Goal: Information Seeking & Learning: Learn about a topic

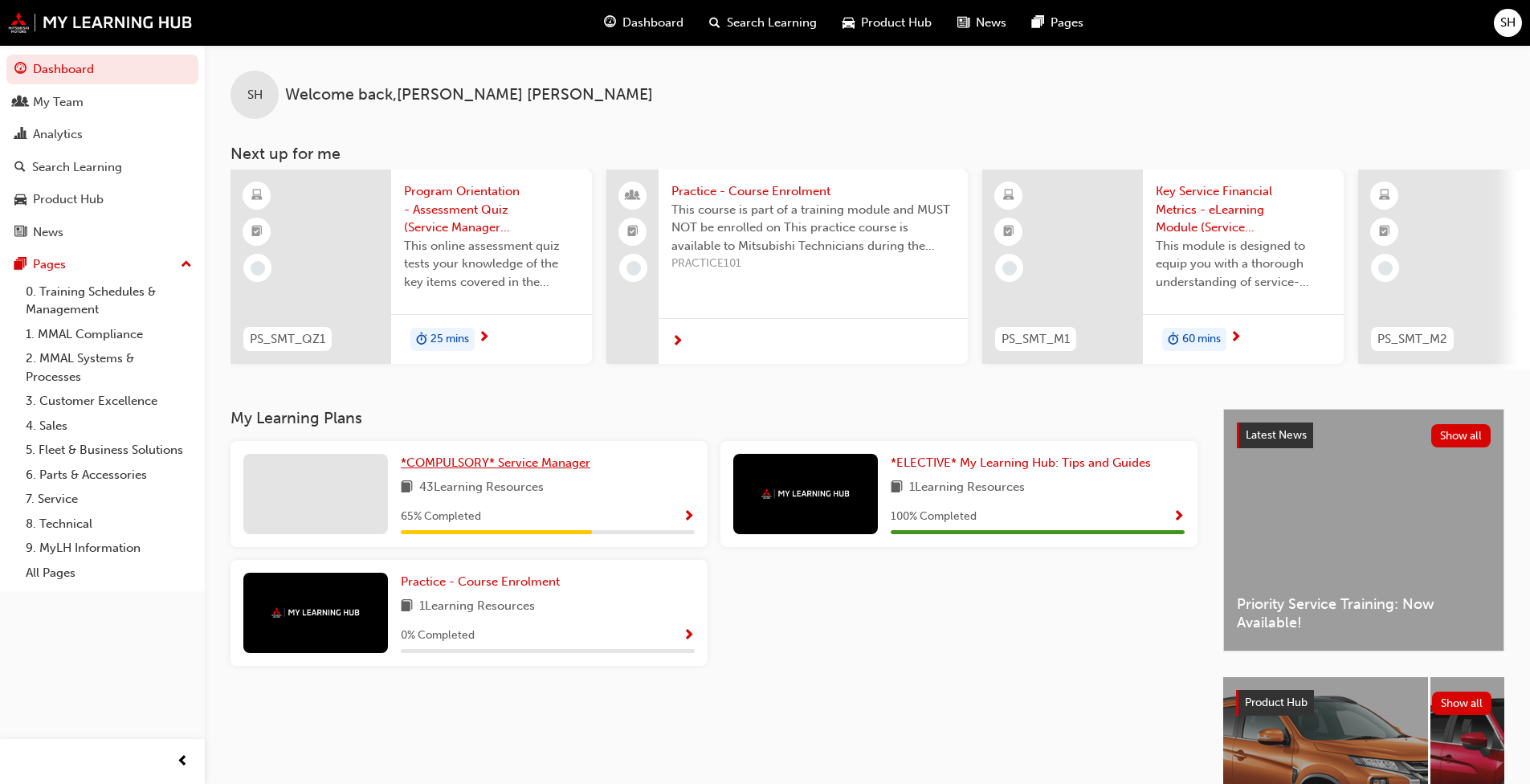
click at [484, 465] on span "*COMPULSORY* Service Manager" at bounding box center [495, 462] width 190 height 15
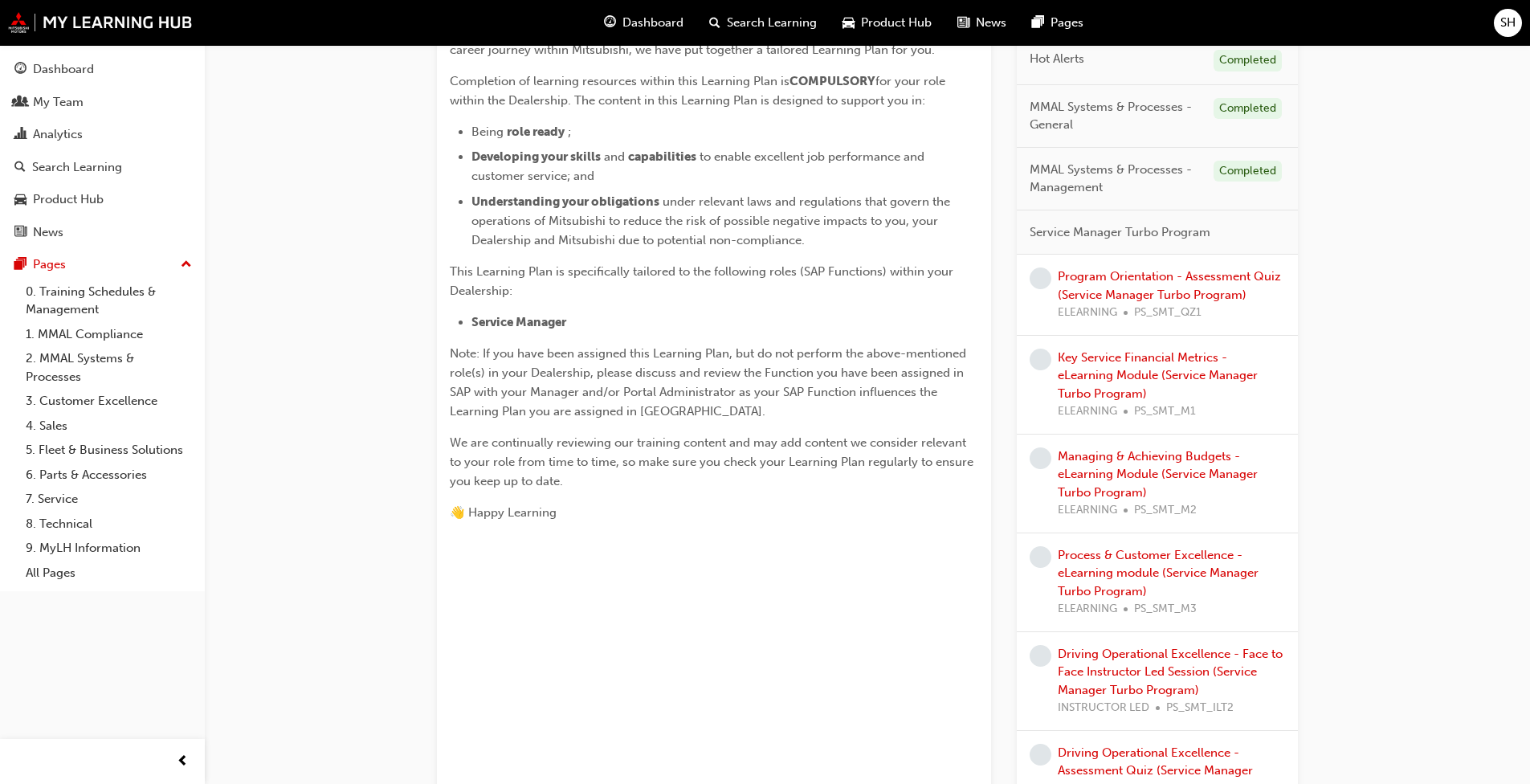
scroll to position [321, 0]
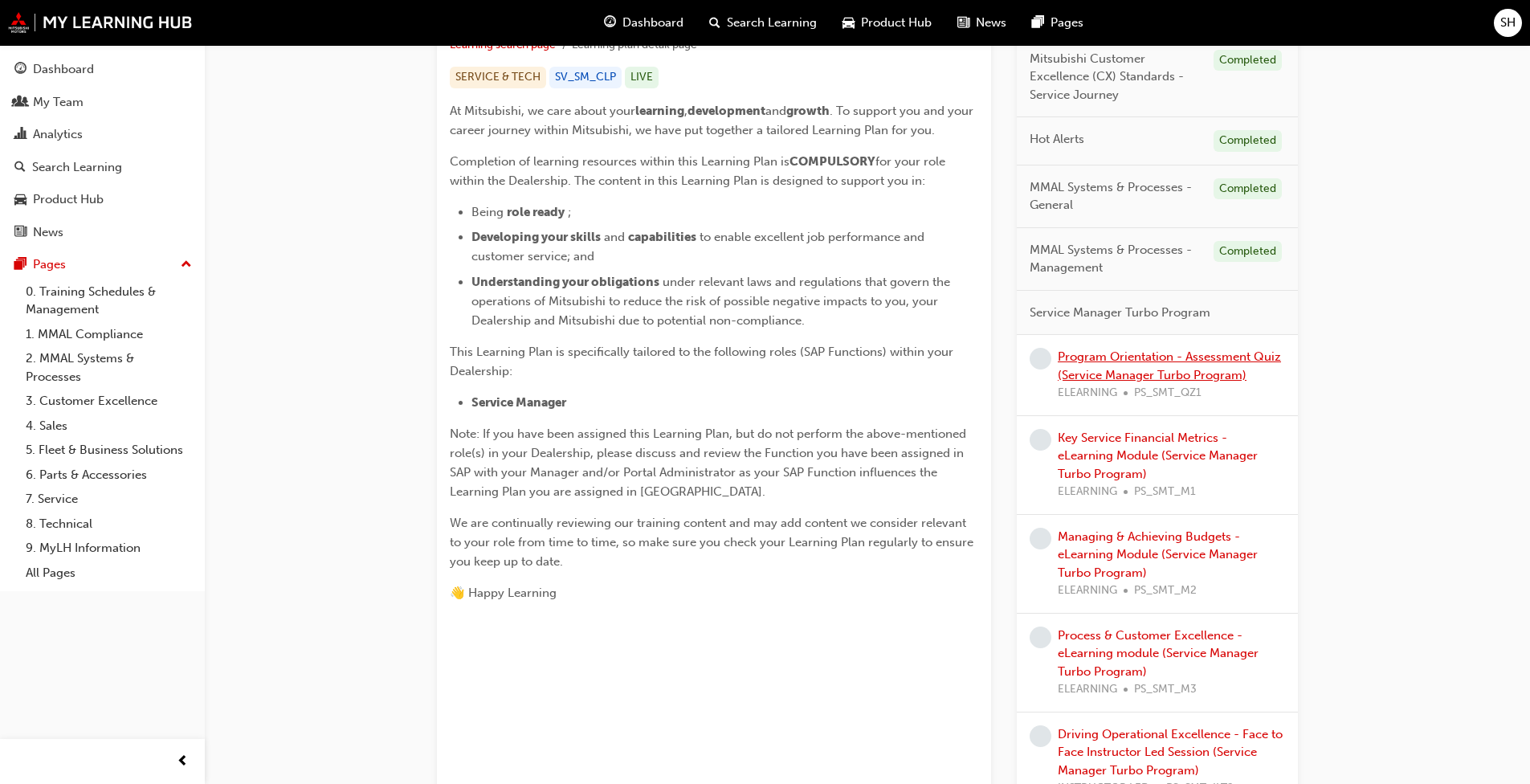
click at [790, 360] on link "Program Orientation - Assessment Quiz (Service Manager Turbo Program)" at bounding box center [1169, 366] width 223 height 33
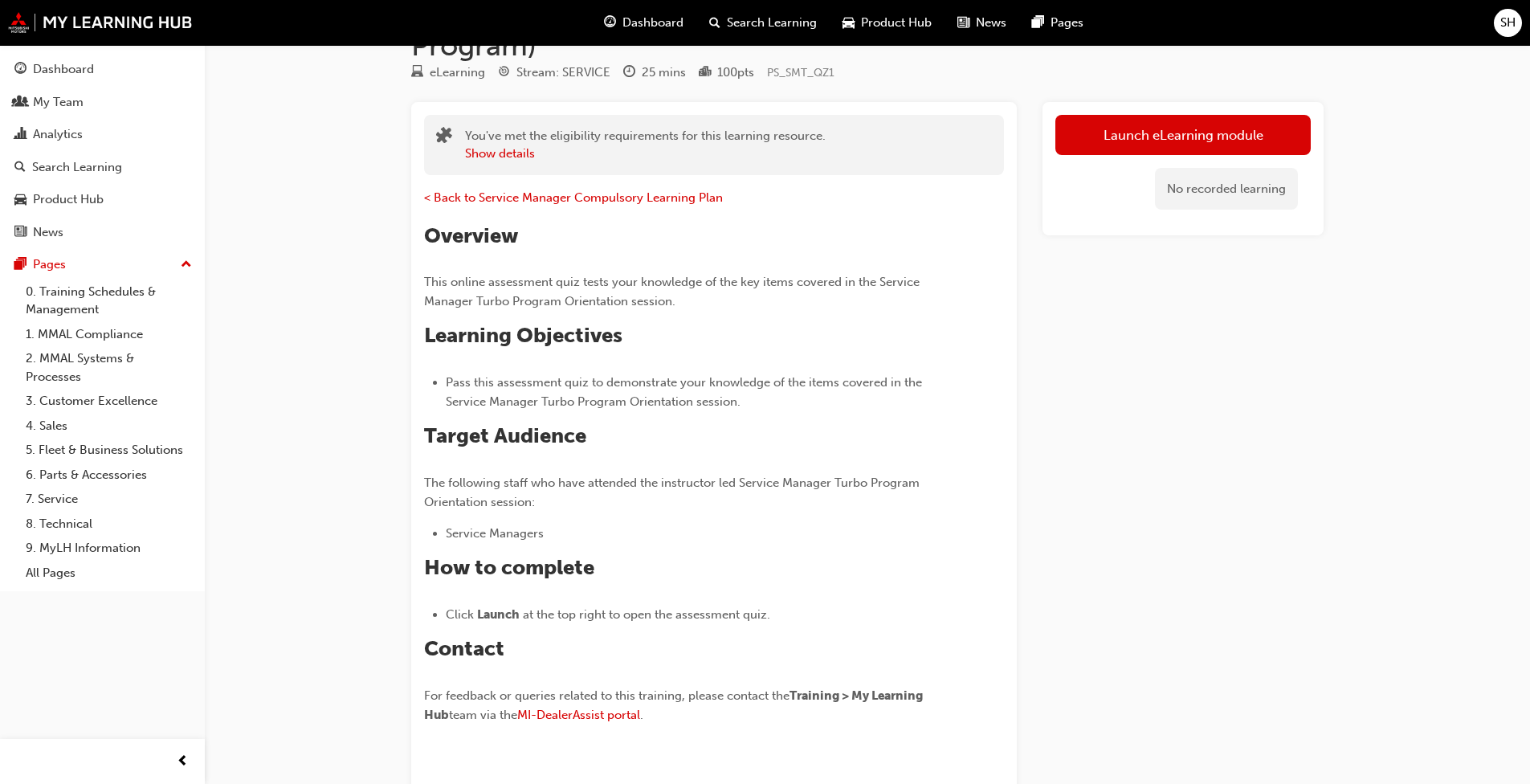
scroll to position [80, 0]
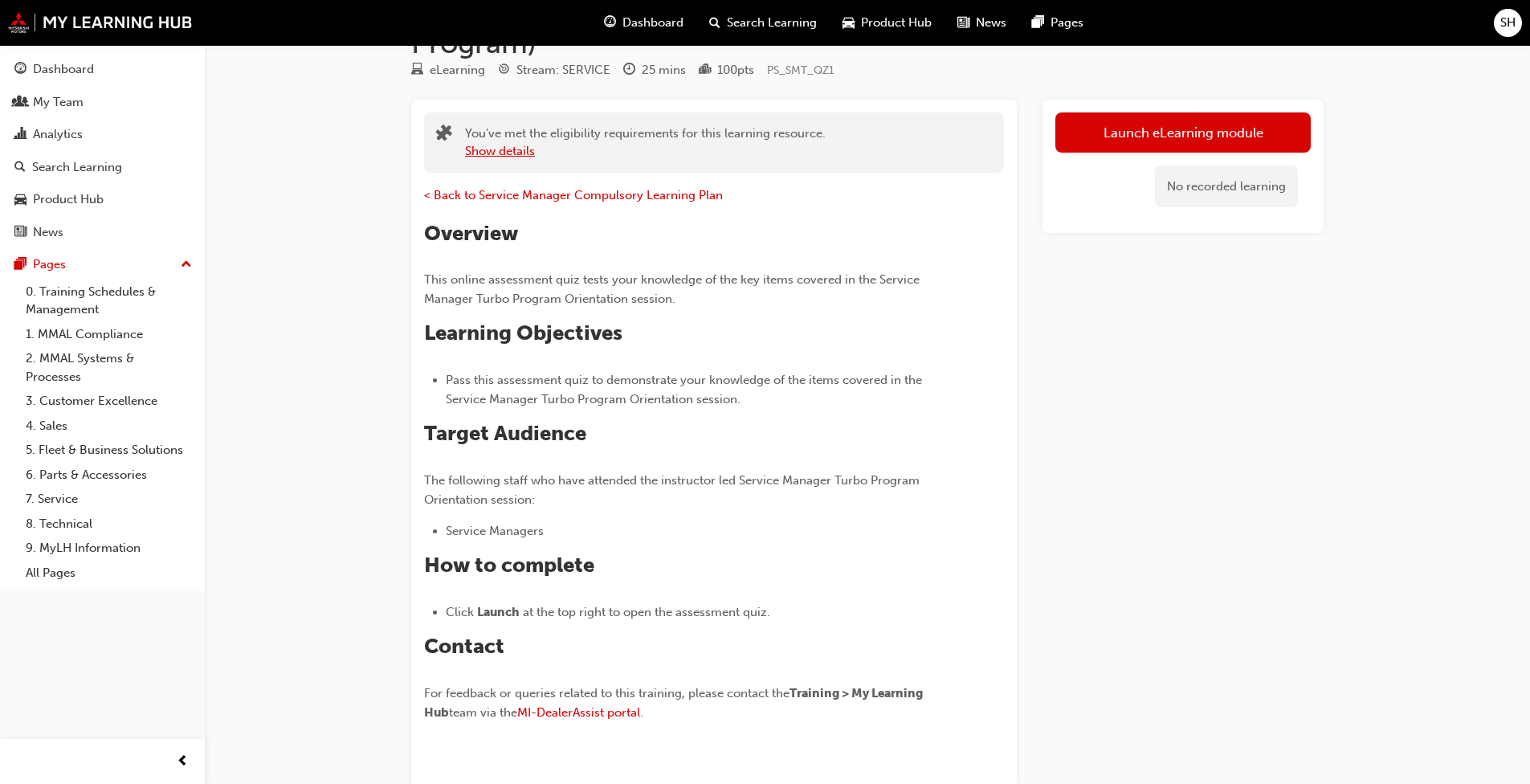
click at [481, 155] on button "Show details" at bounding box center [500, 152] width 70 height 18
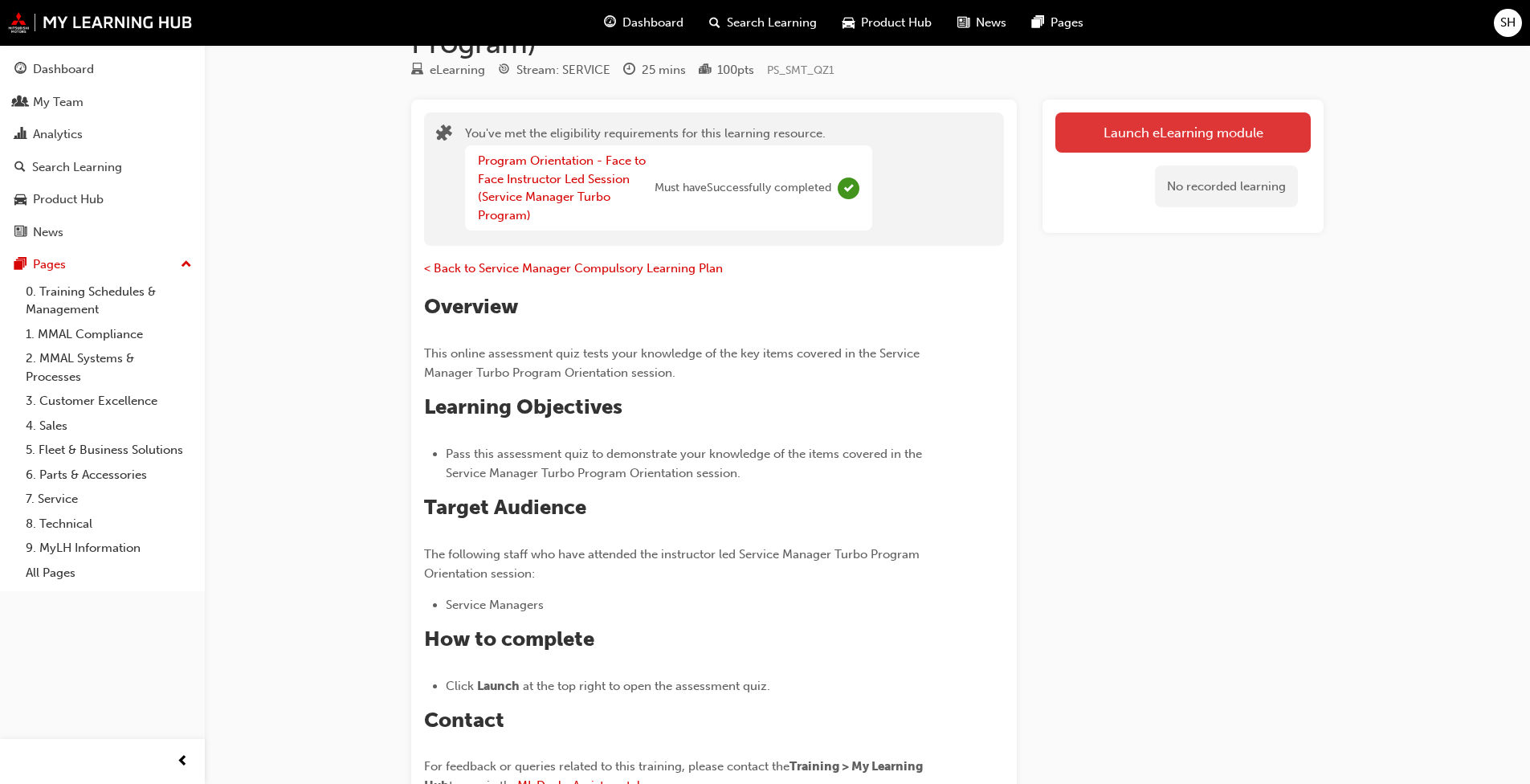
click at [790, 135] on link "Launch eLearning module" at bounding box center [1183, 132] width 255 height 40
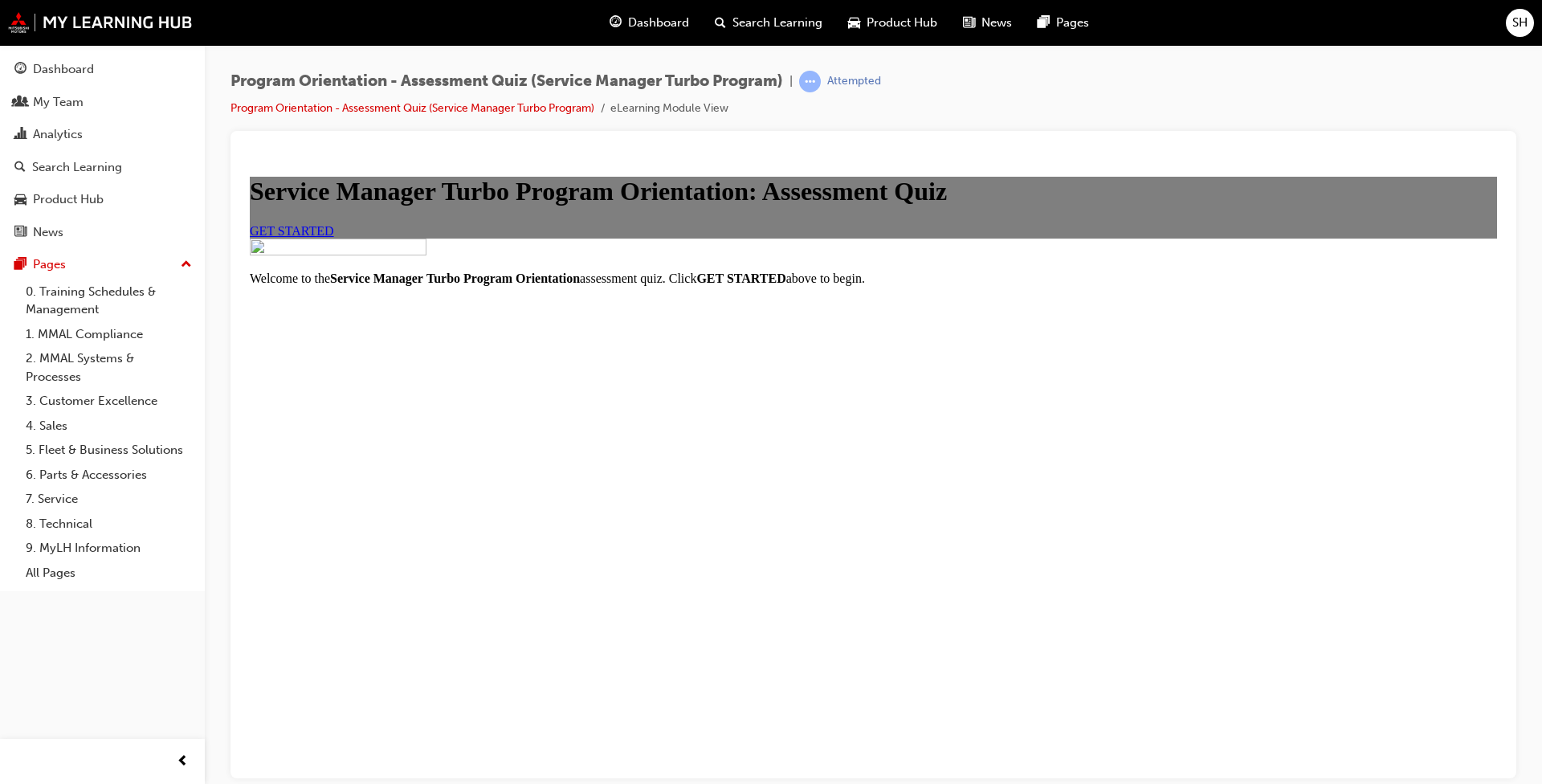
scroll to position [79, 0]
click at [334, 237] on span "GET STARTED" at bounding box center [291, 229] width 84 height 14
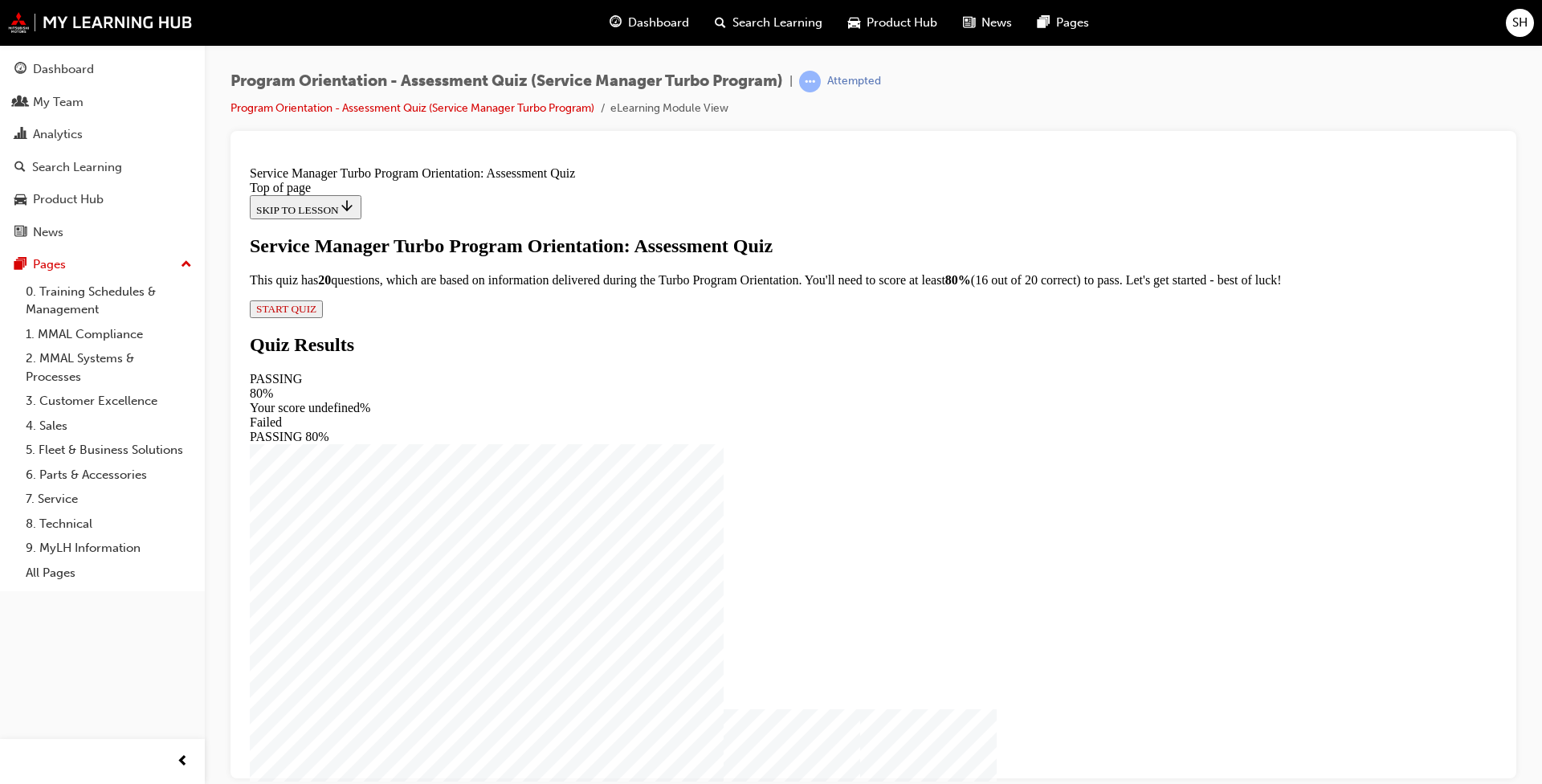
click at [316, 314] on span "START QUIZ" at bounding box center [286, 308] width 60 height 12
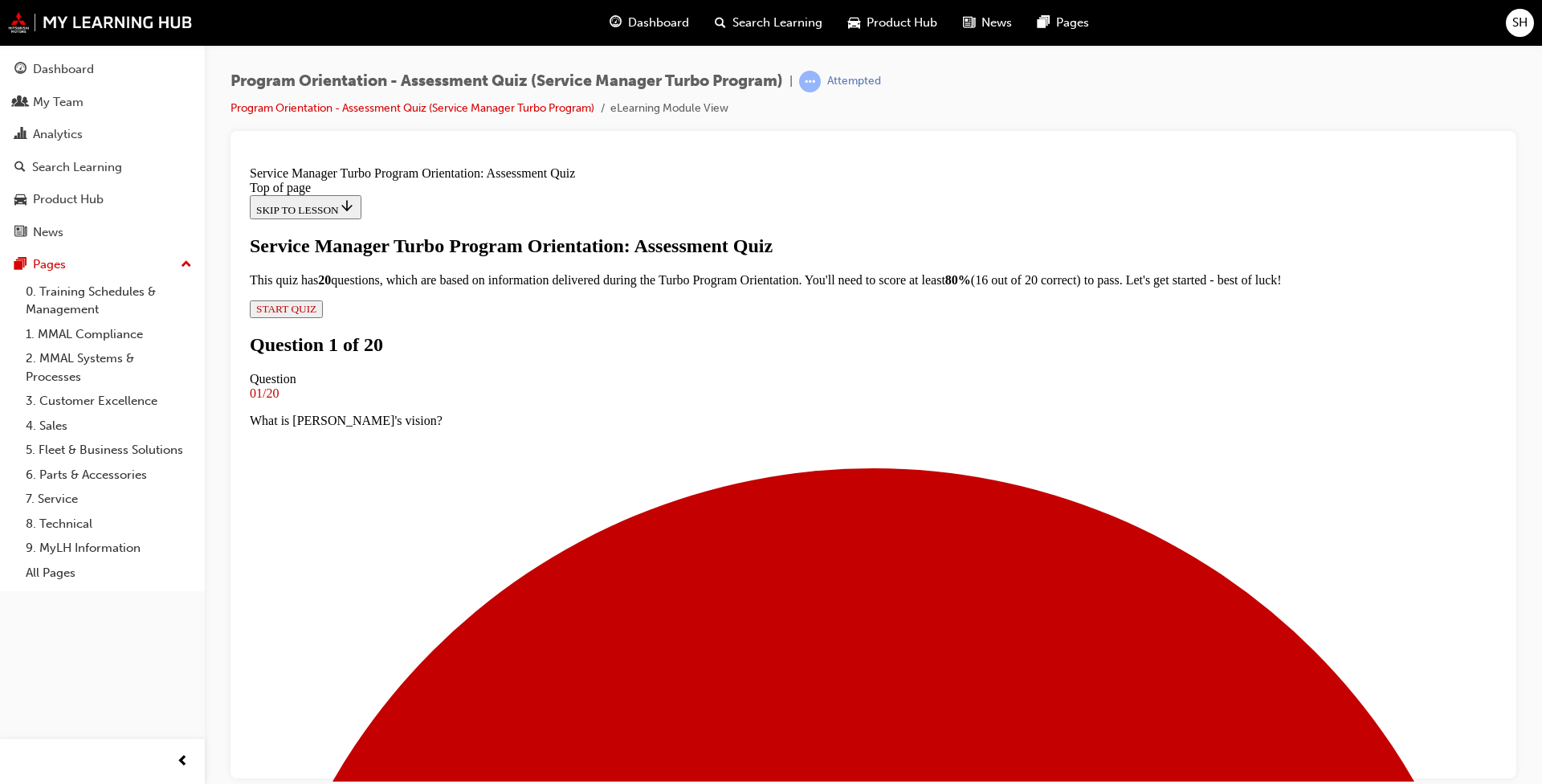
scroll to position [0, 0]
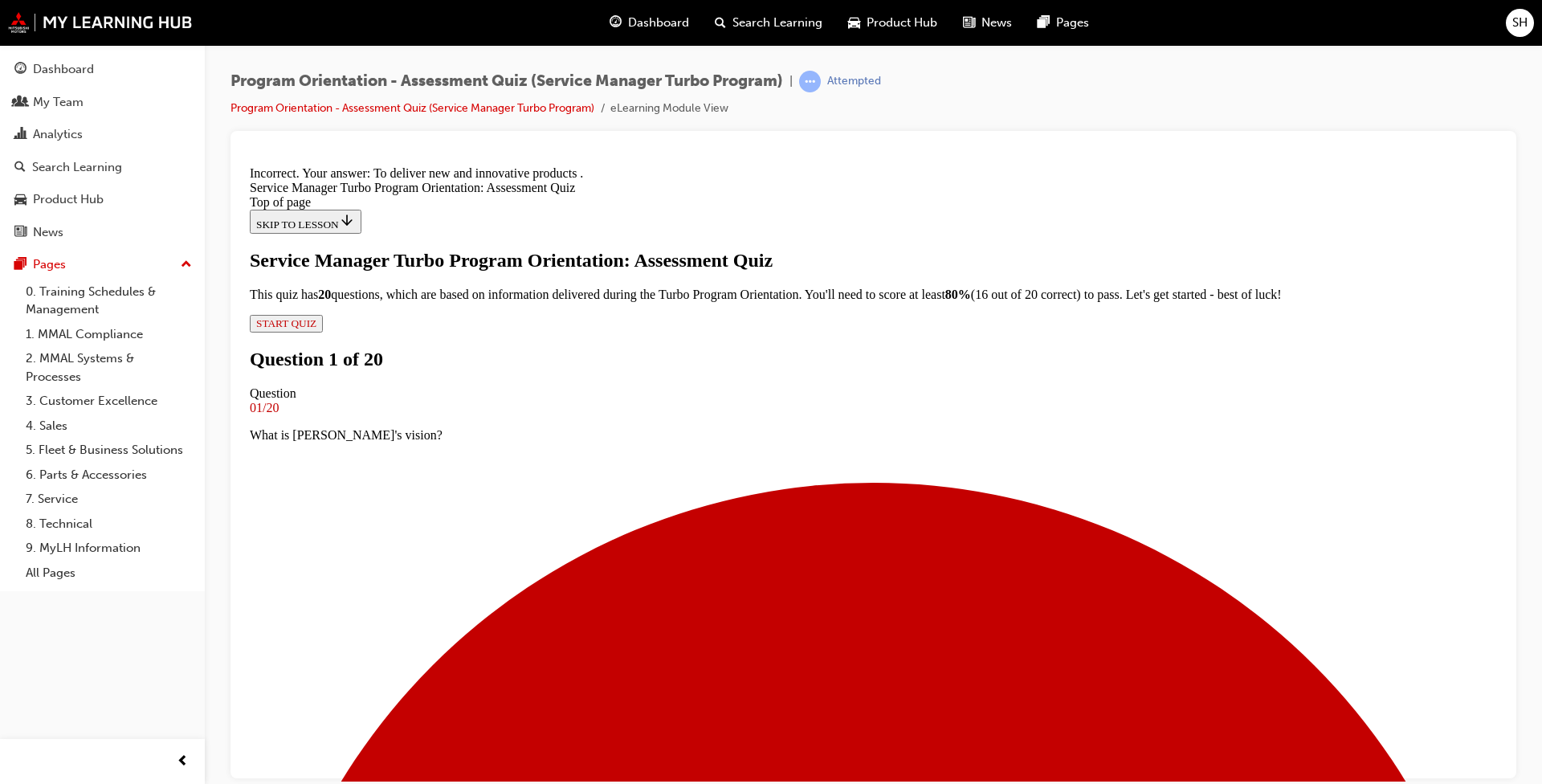
scroll to position [223, 0]
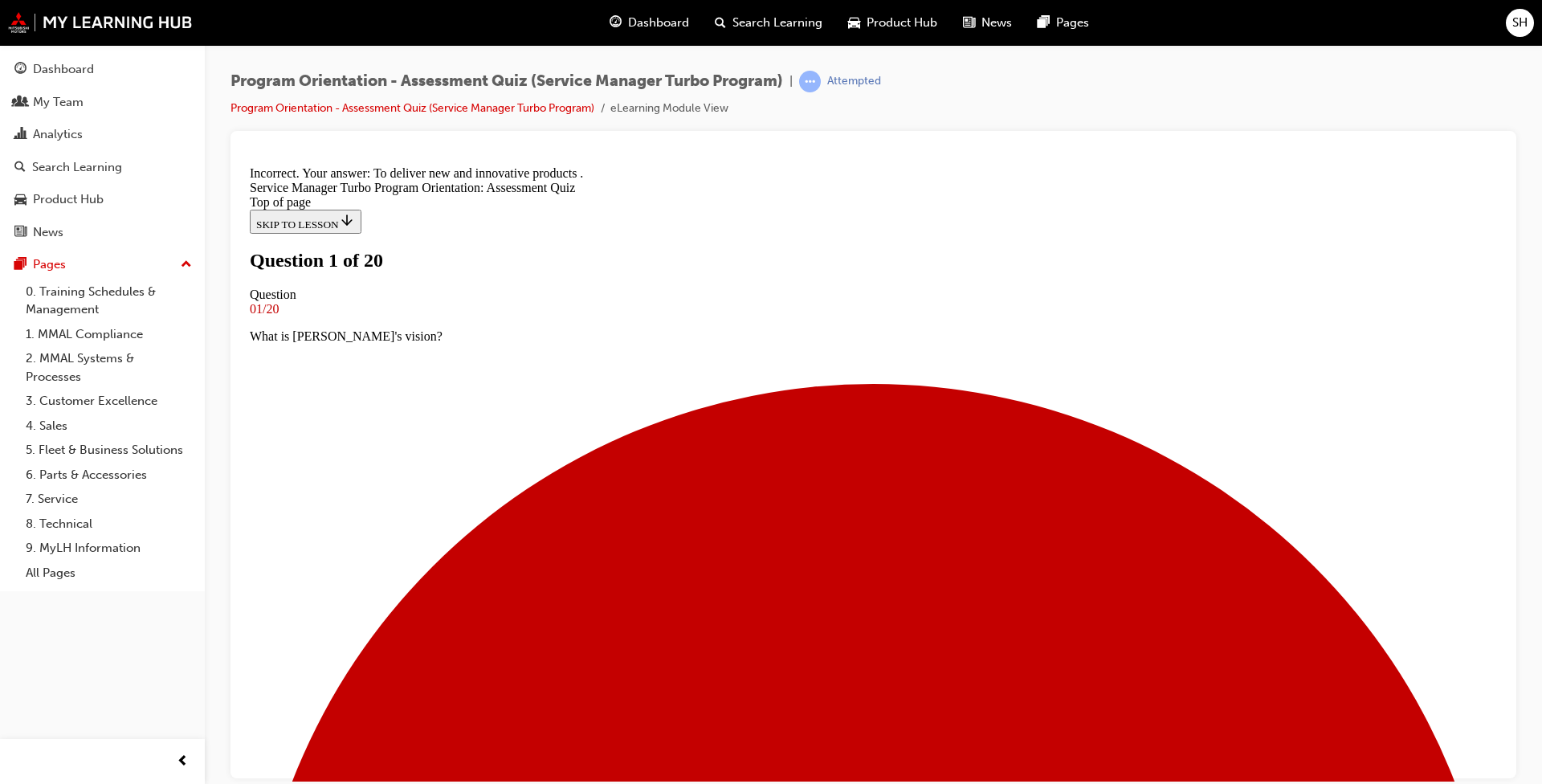
scroll to position [0, 0]
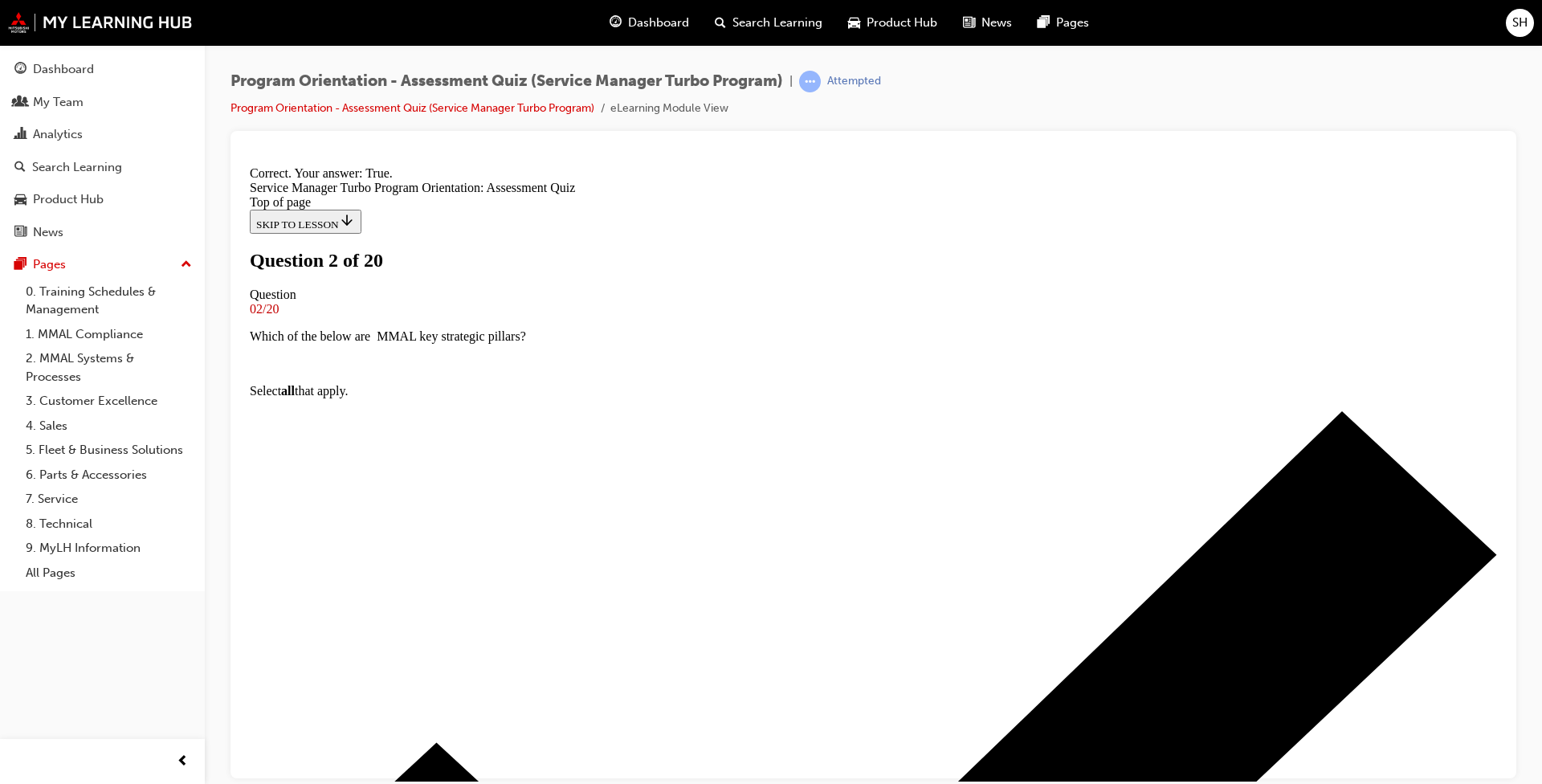
scroll to position [176, 0]
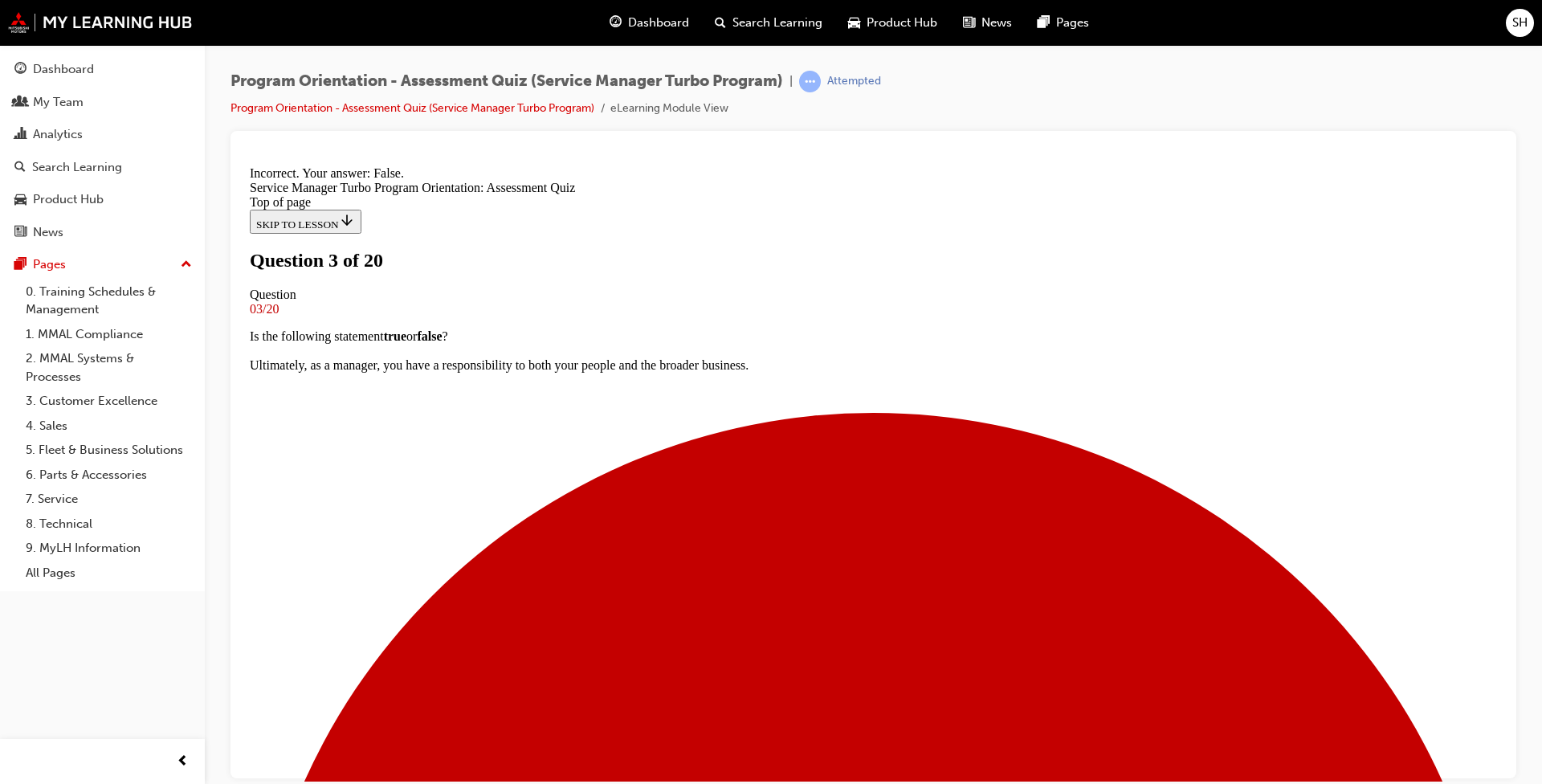
scroll to position [121, 0]
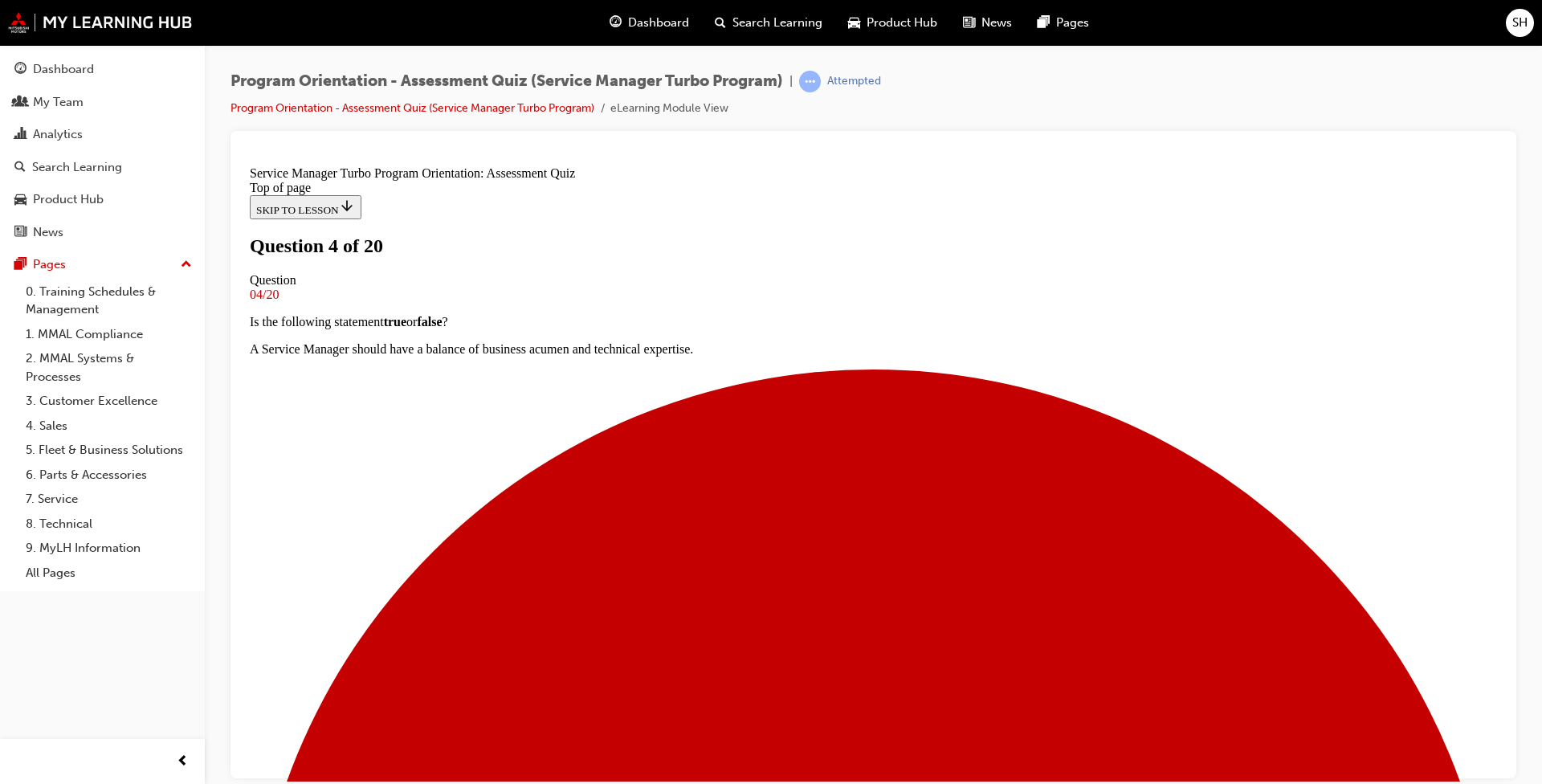
scroll to position [104, 0]
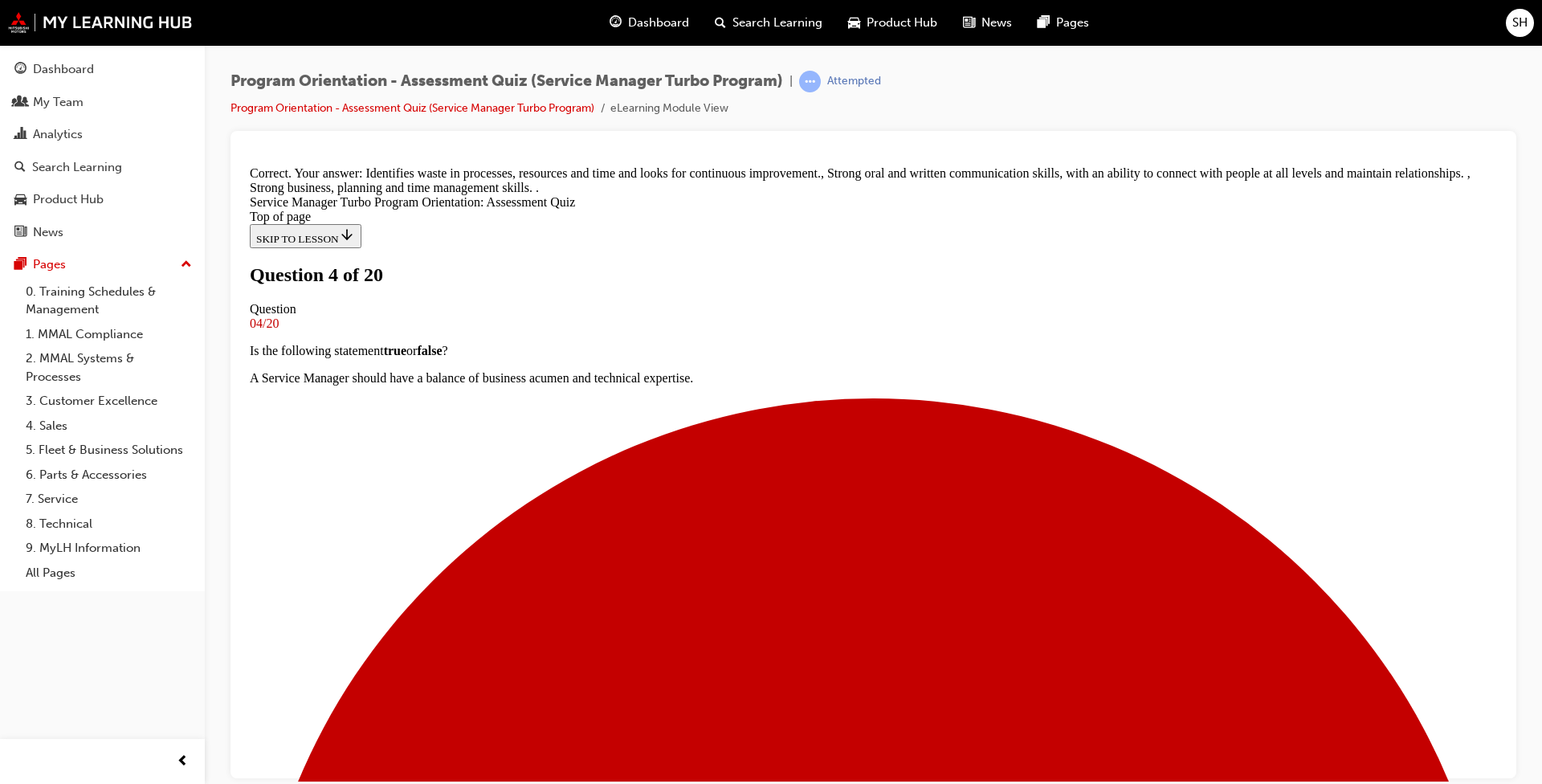
scroll to position [282, 0]
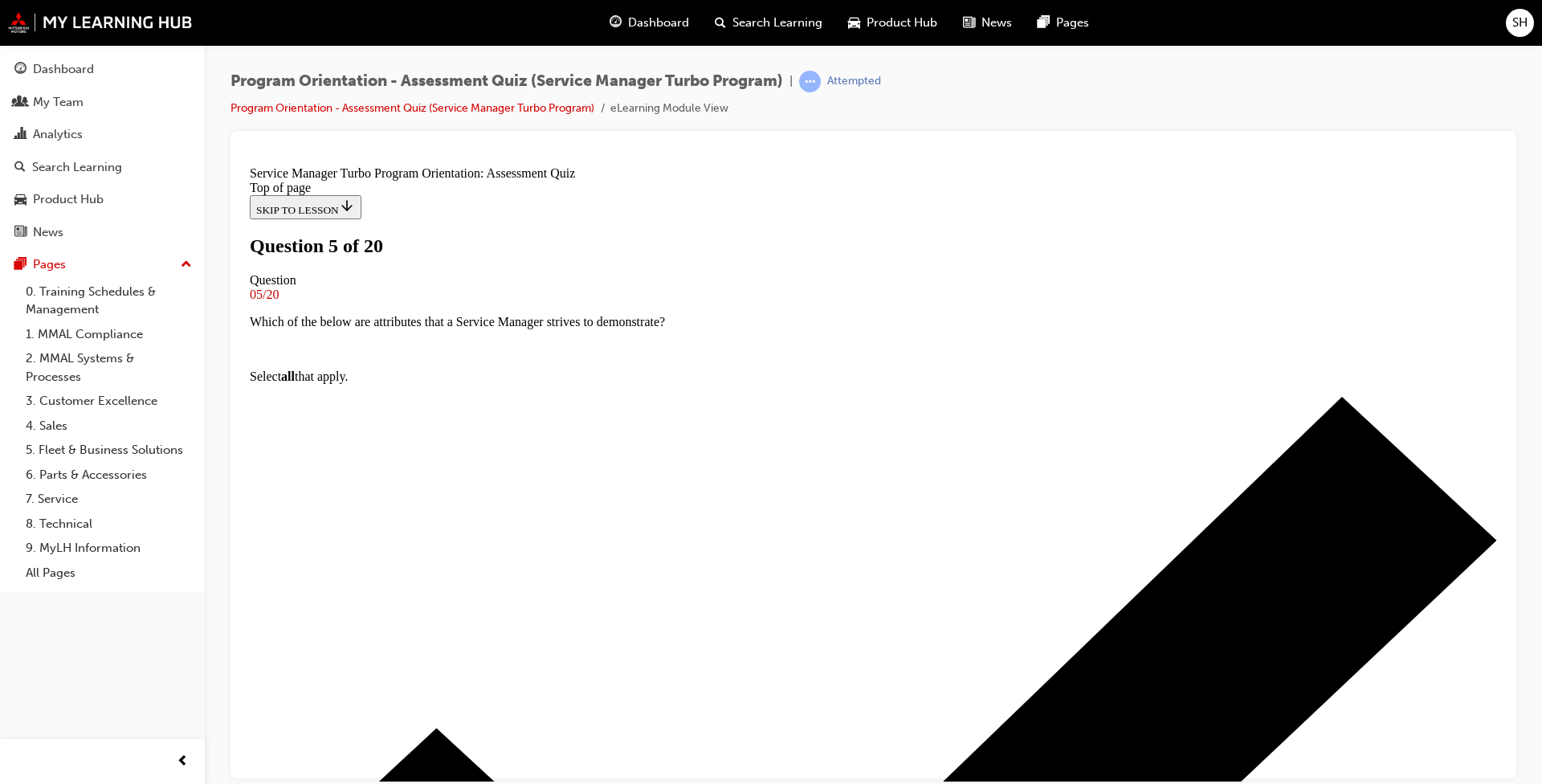
scroll to position [0, 0]
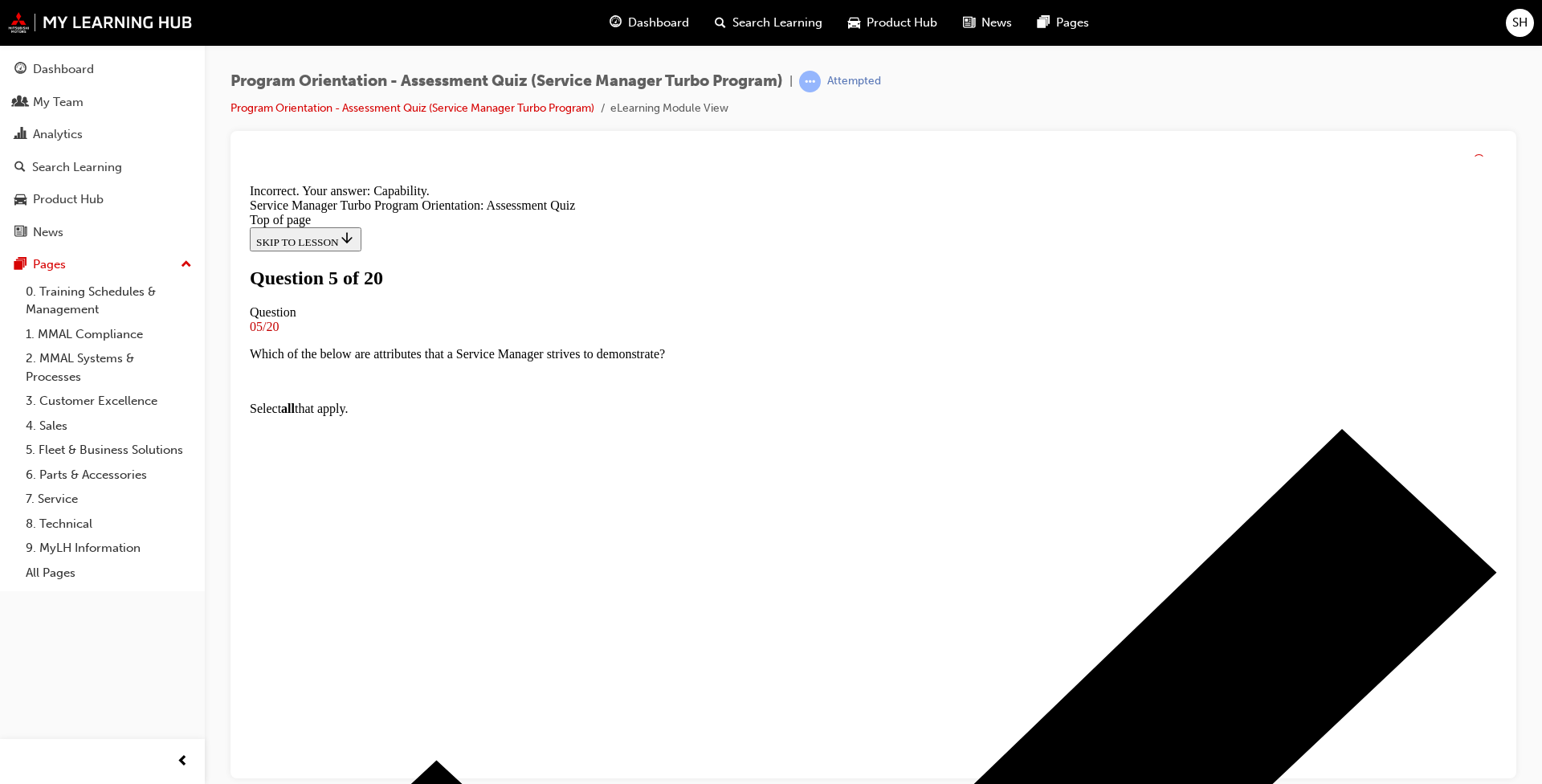
scroll to position [223, 0]
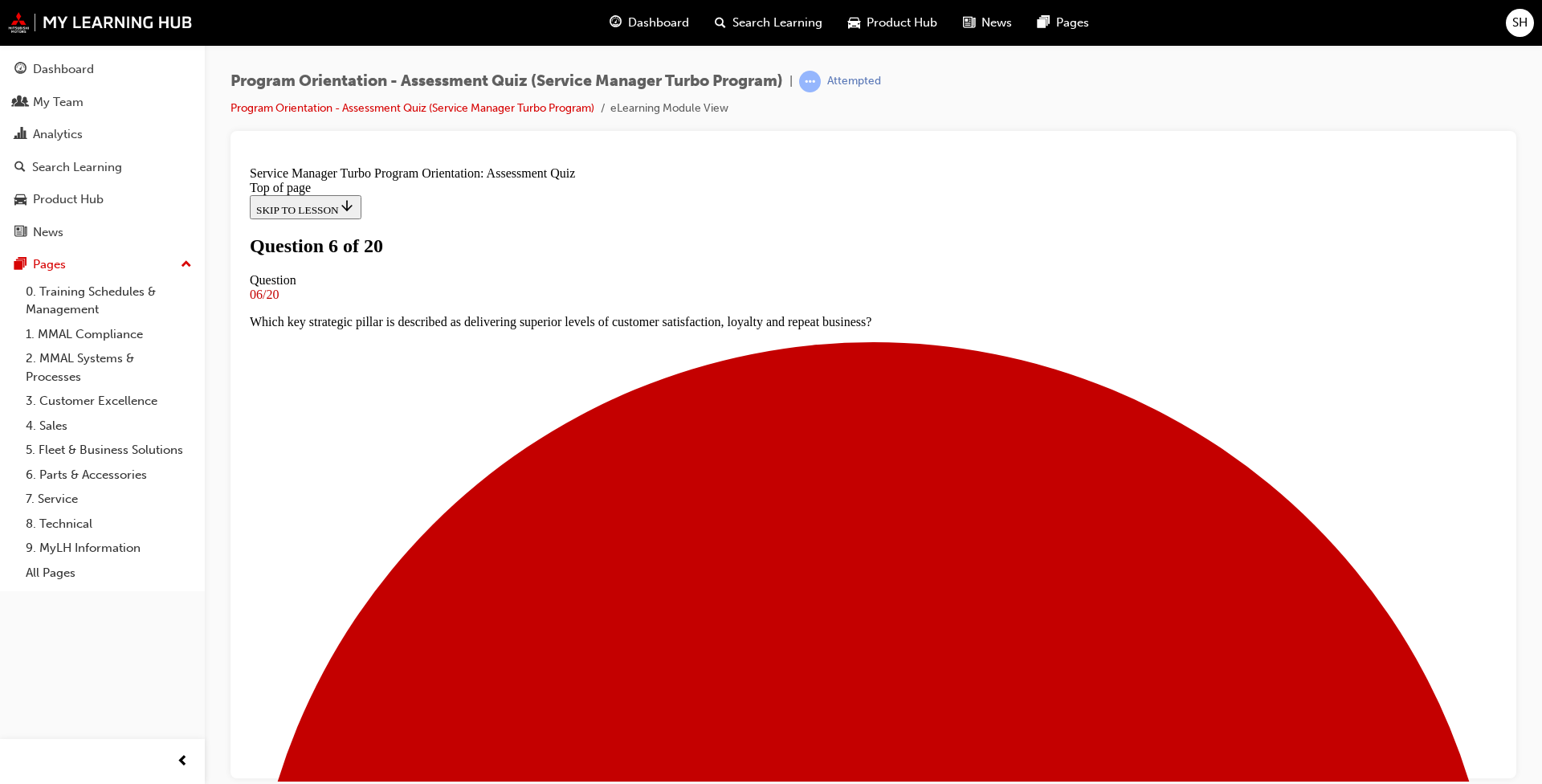
scroll to position [0, 0]
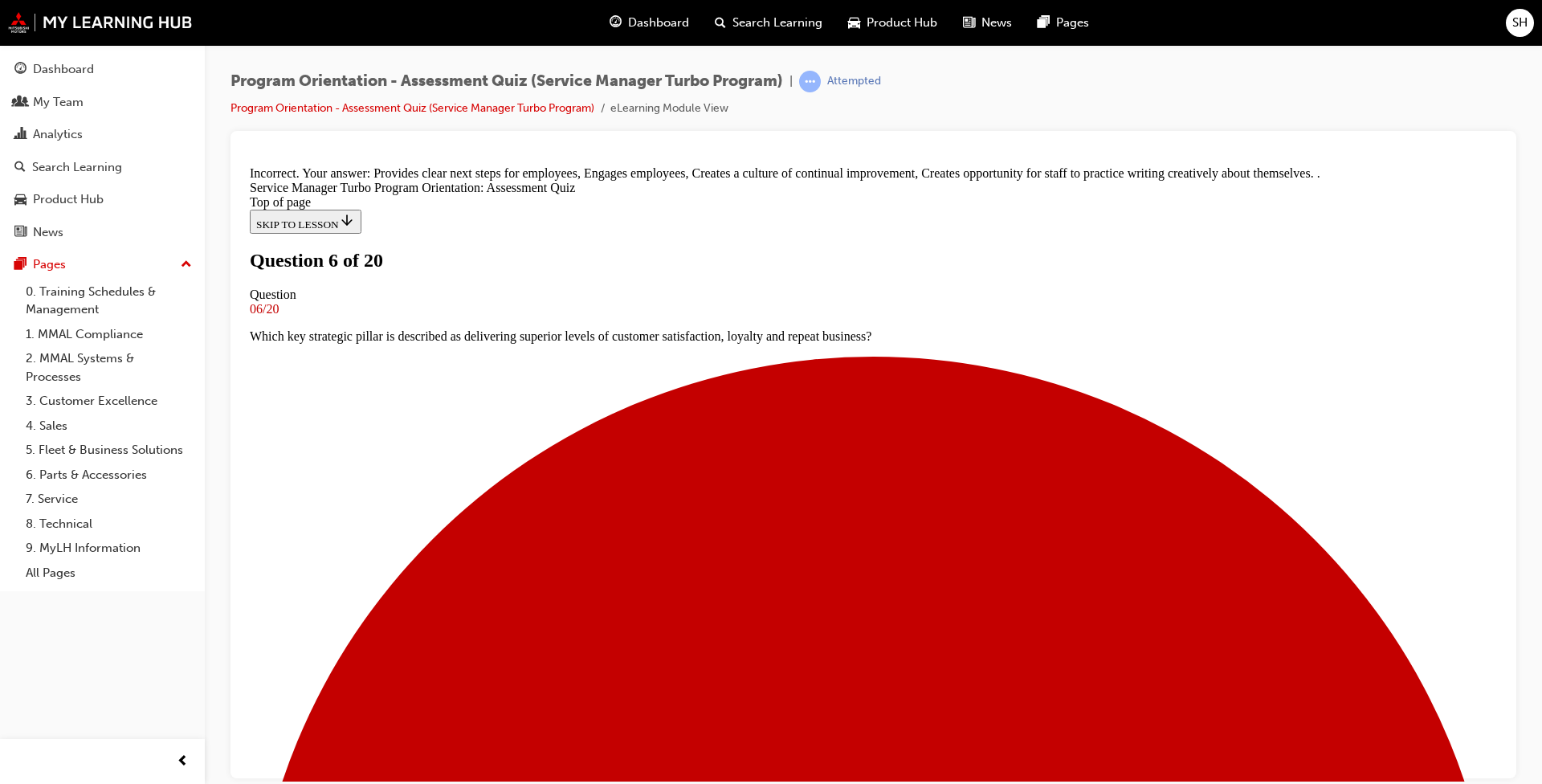
scroll to position [265, 0]
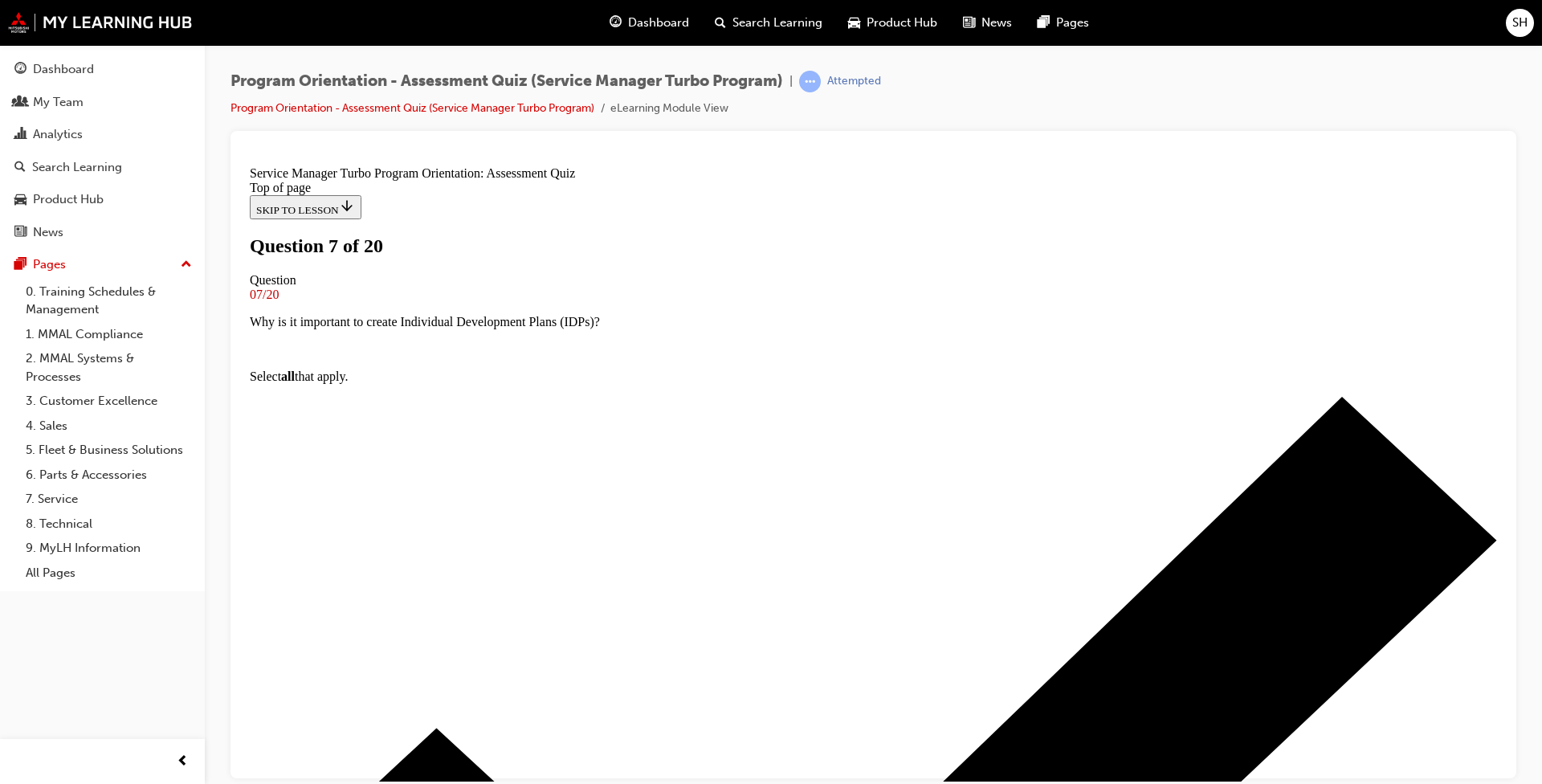
scroll to position [98, 0]
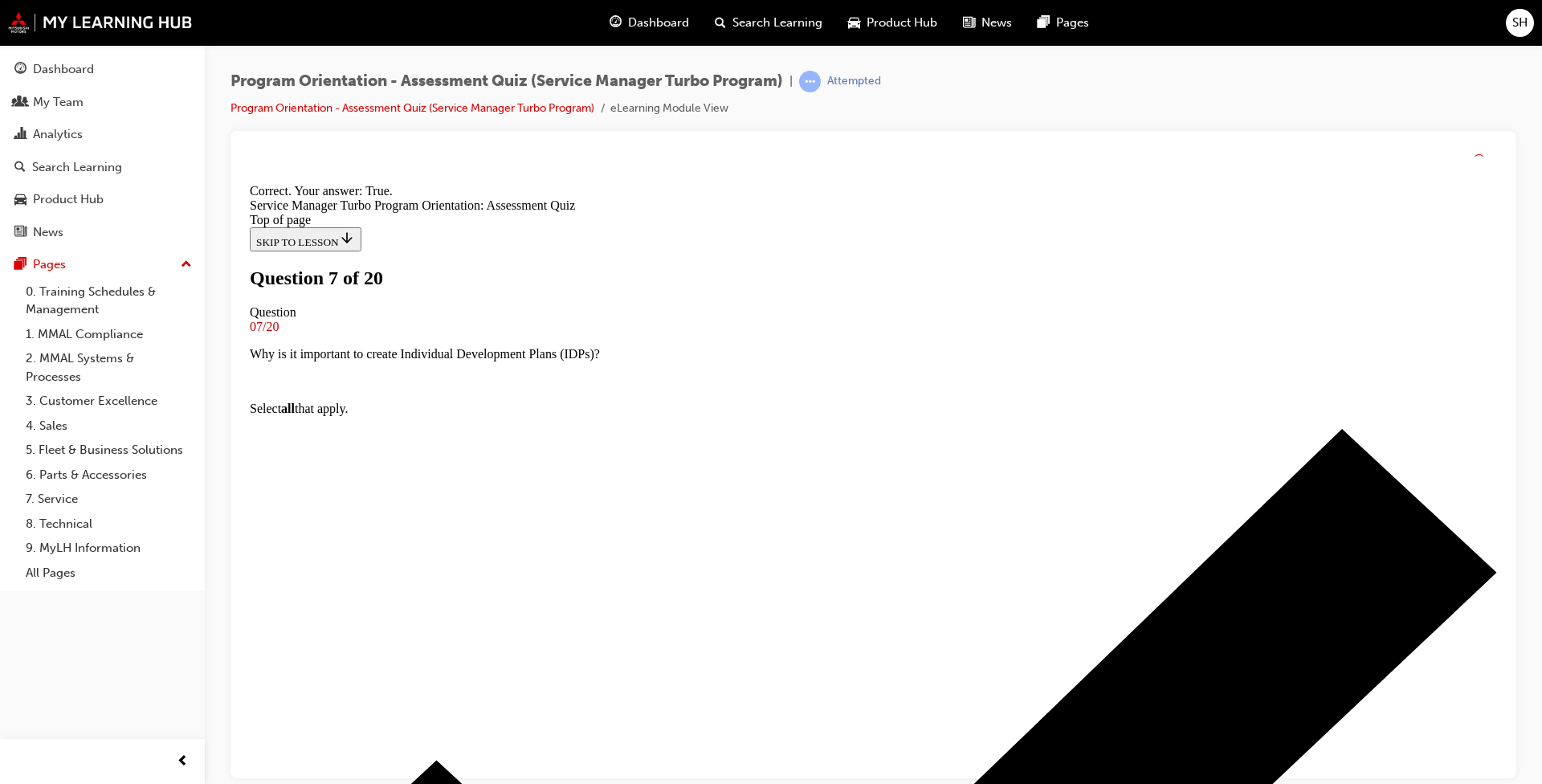
scroll to position [149, 0]
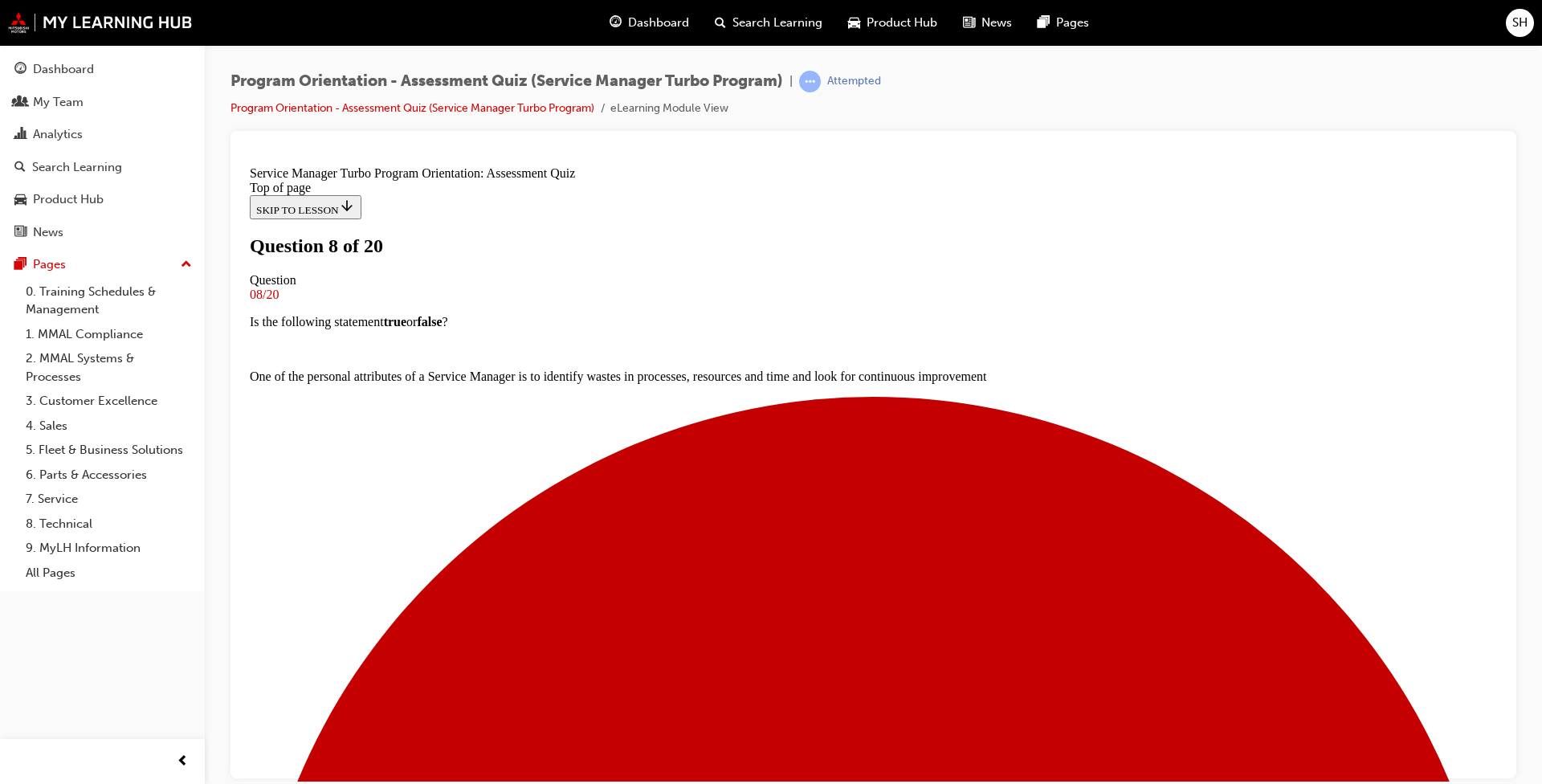
scroll to position [80, 0]
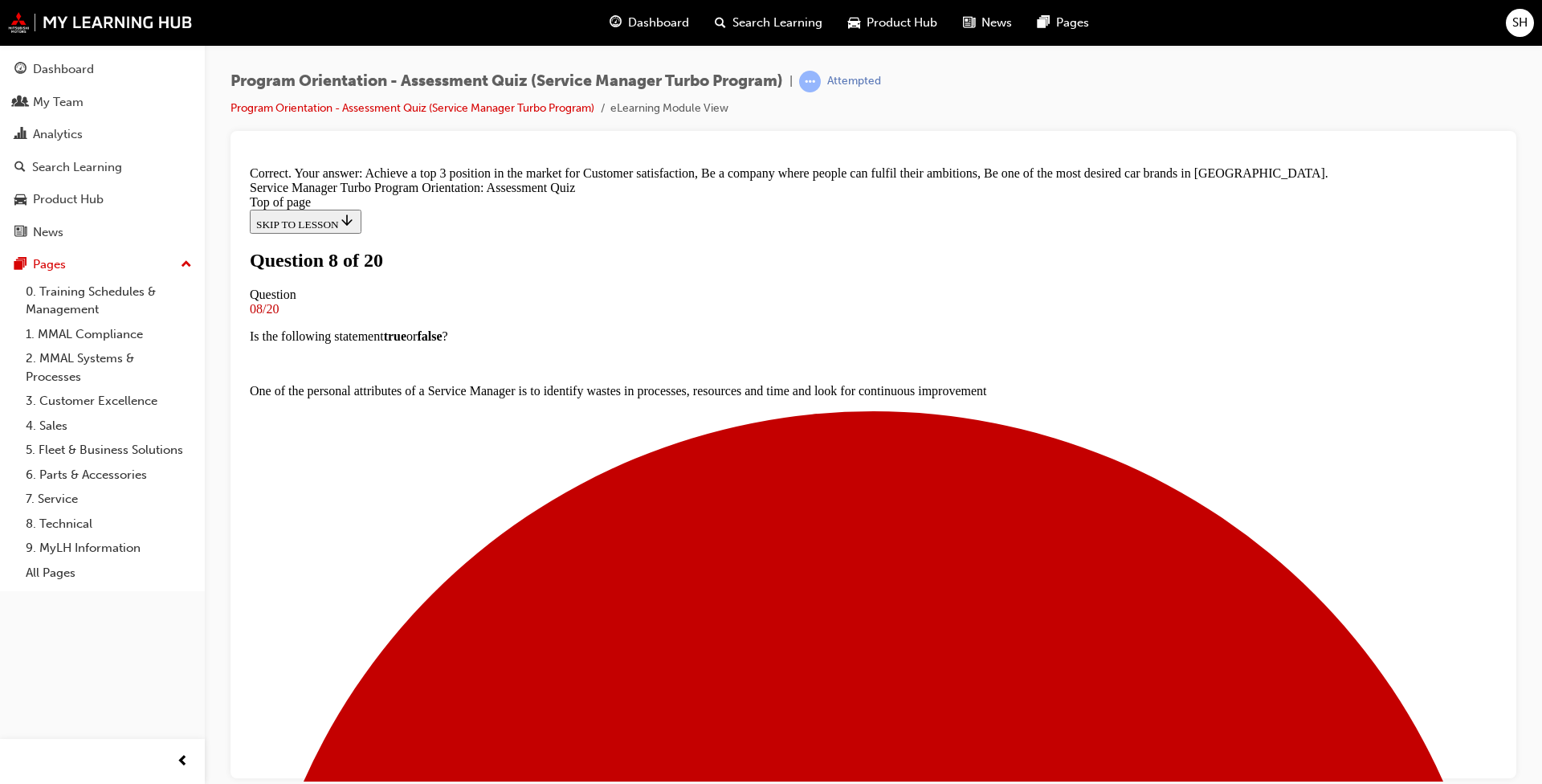
scroll to position [250, 0]
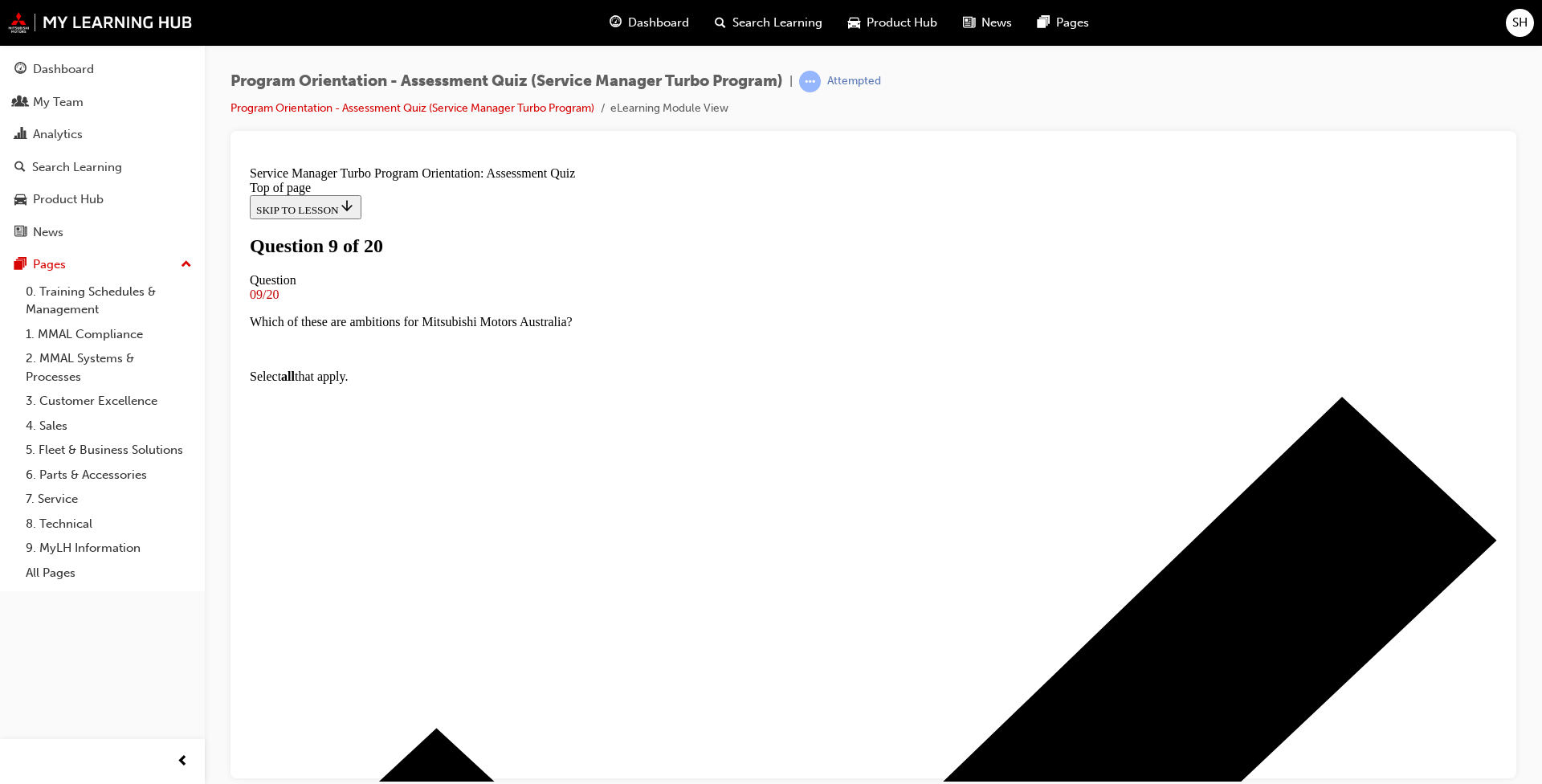
scroll to position [161, 0]
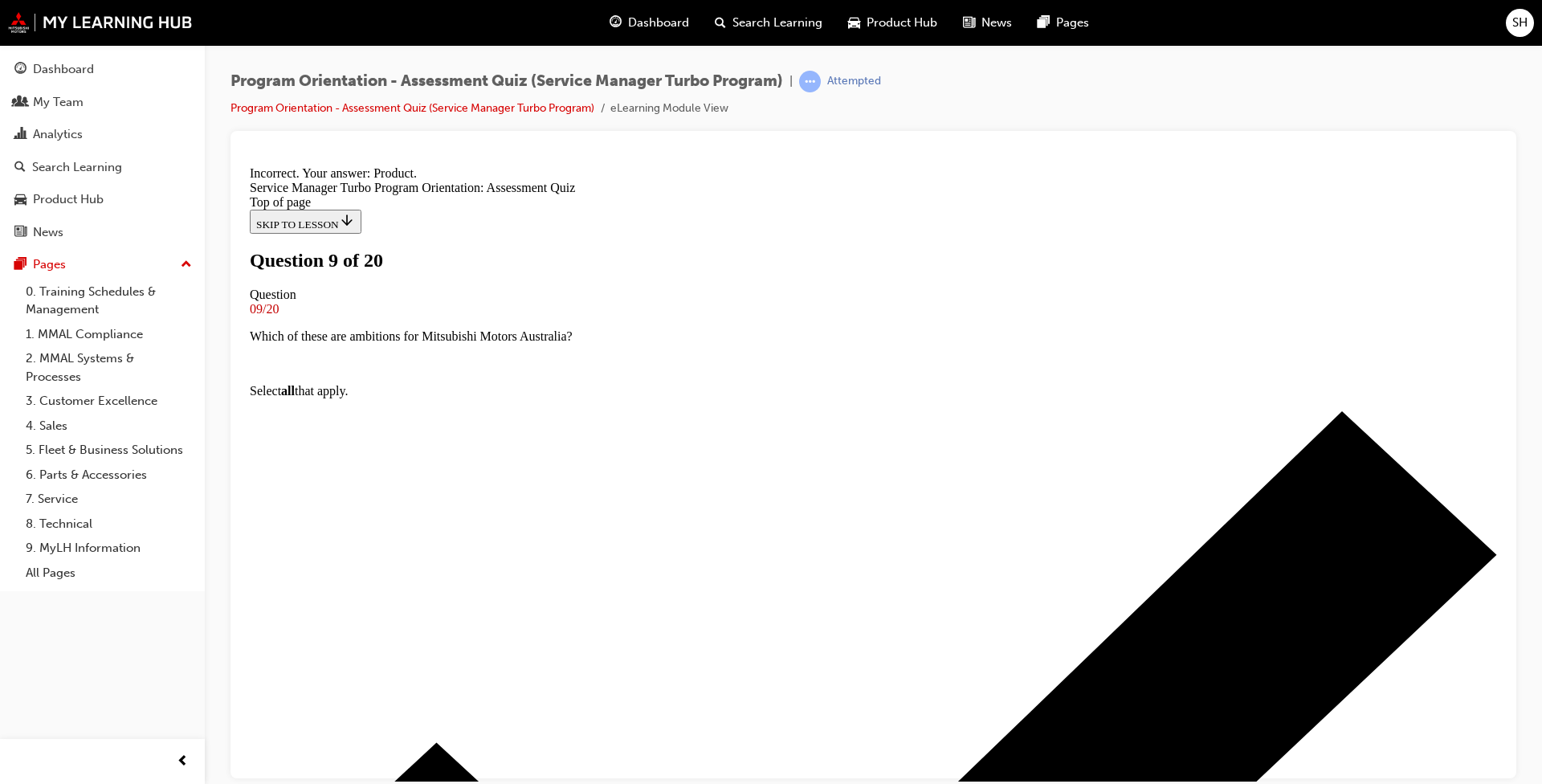
scroll to position [277, 0]
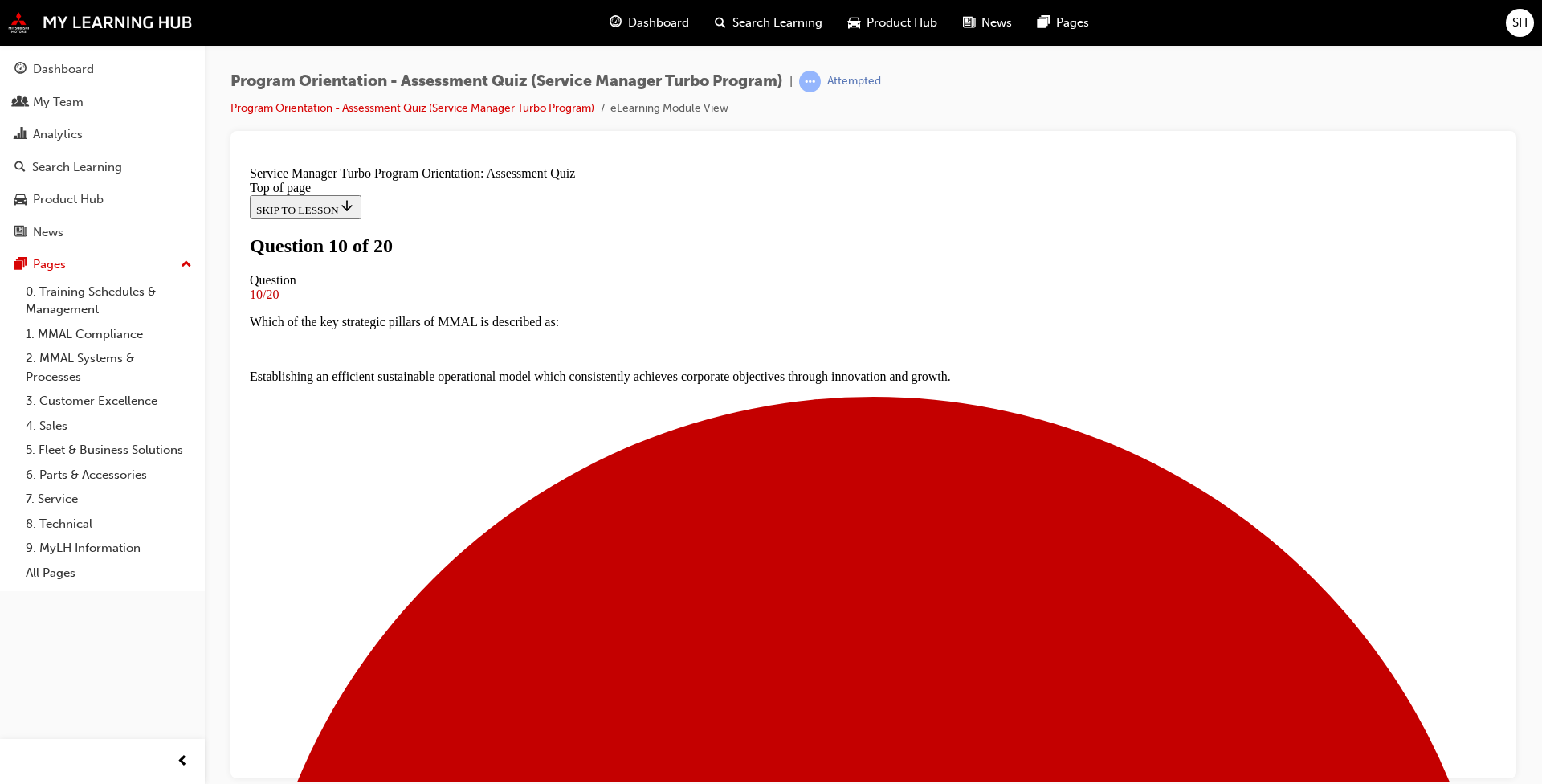
scroll to position [227, 0]
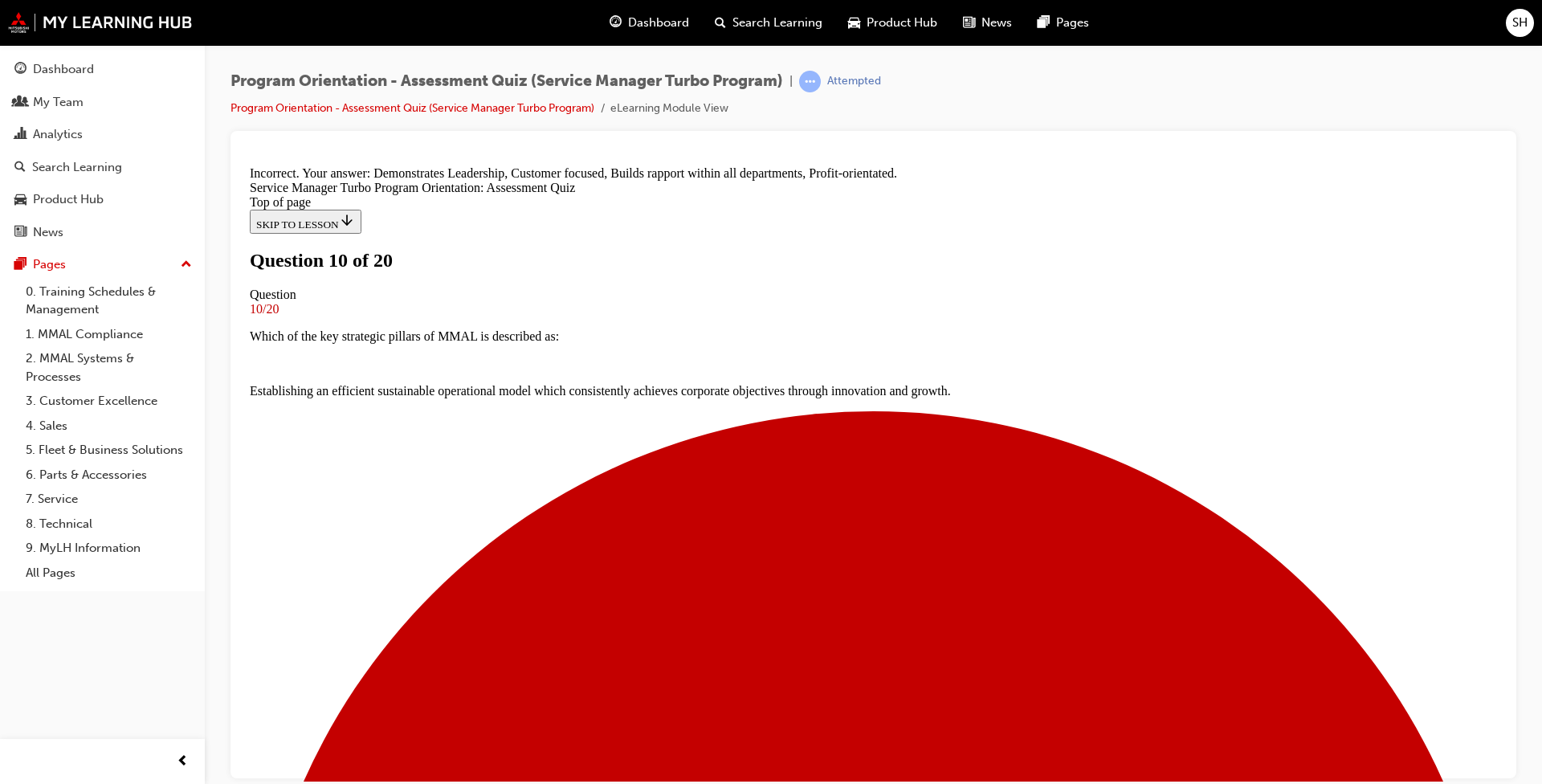
scroll to position [277, 0]
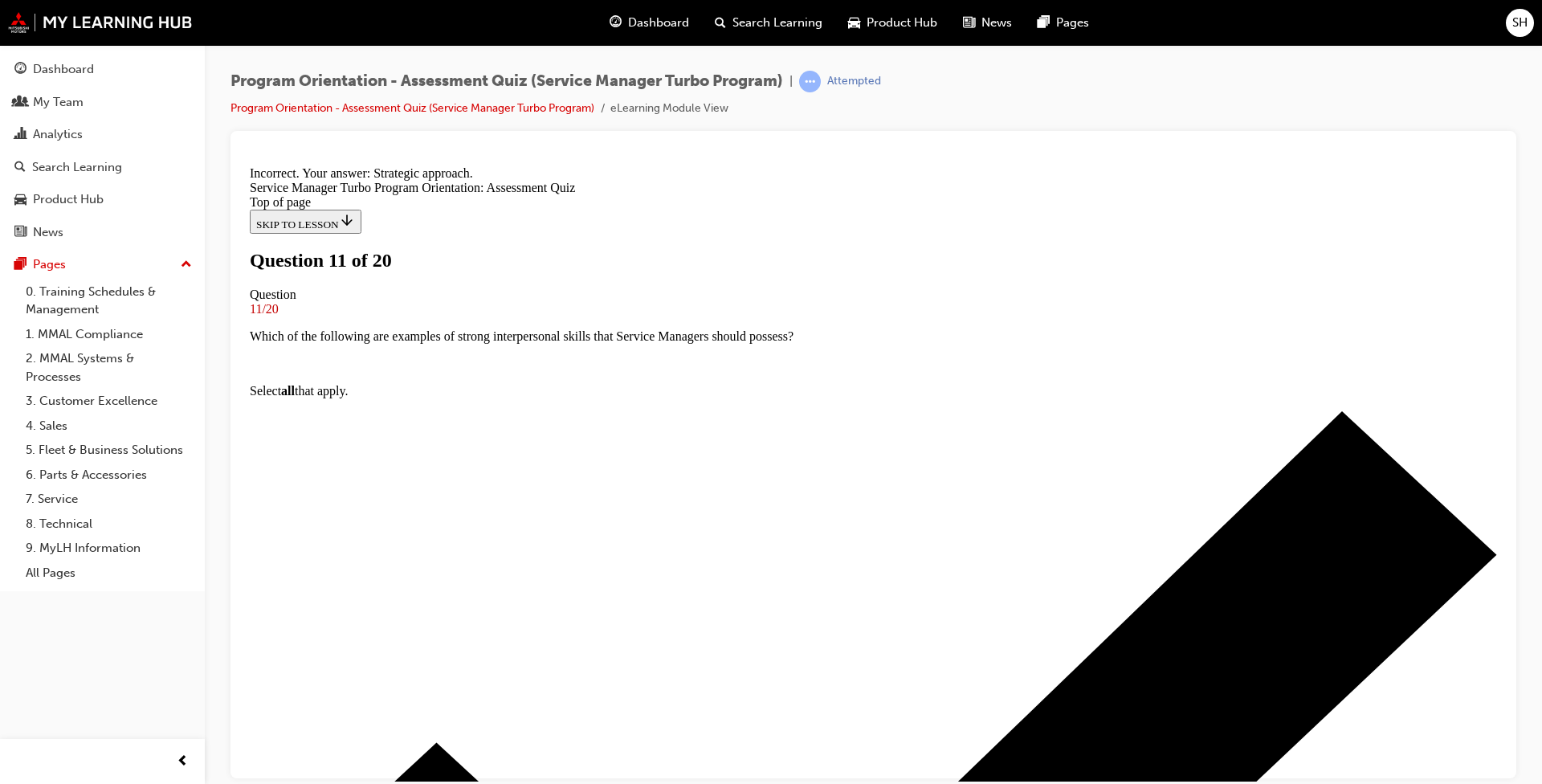
scroll to position [195, 0]
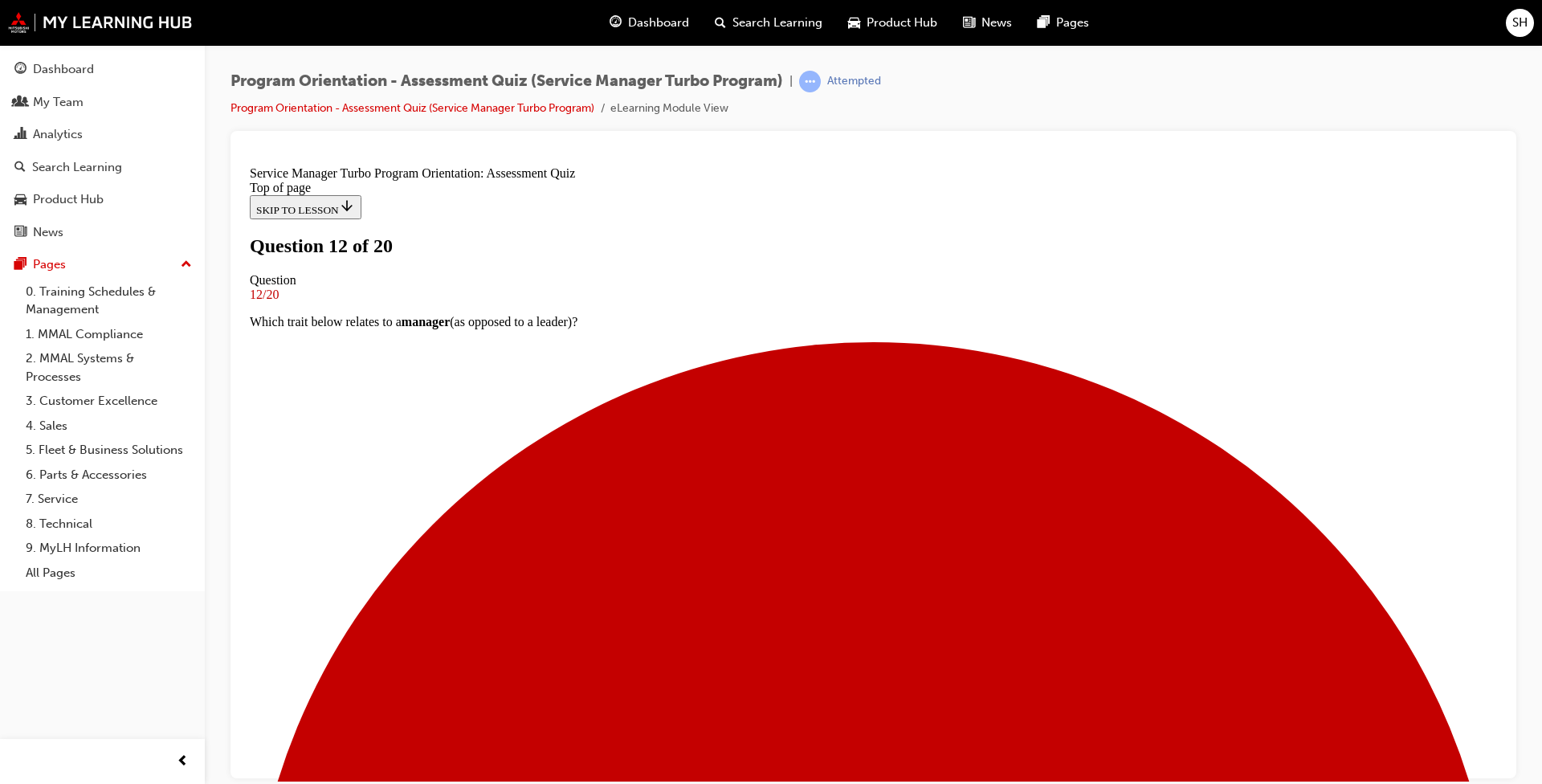
scroll to position [161, 0]
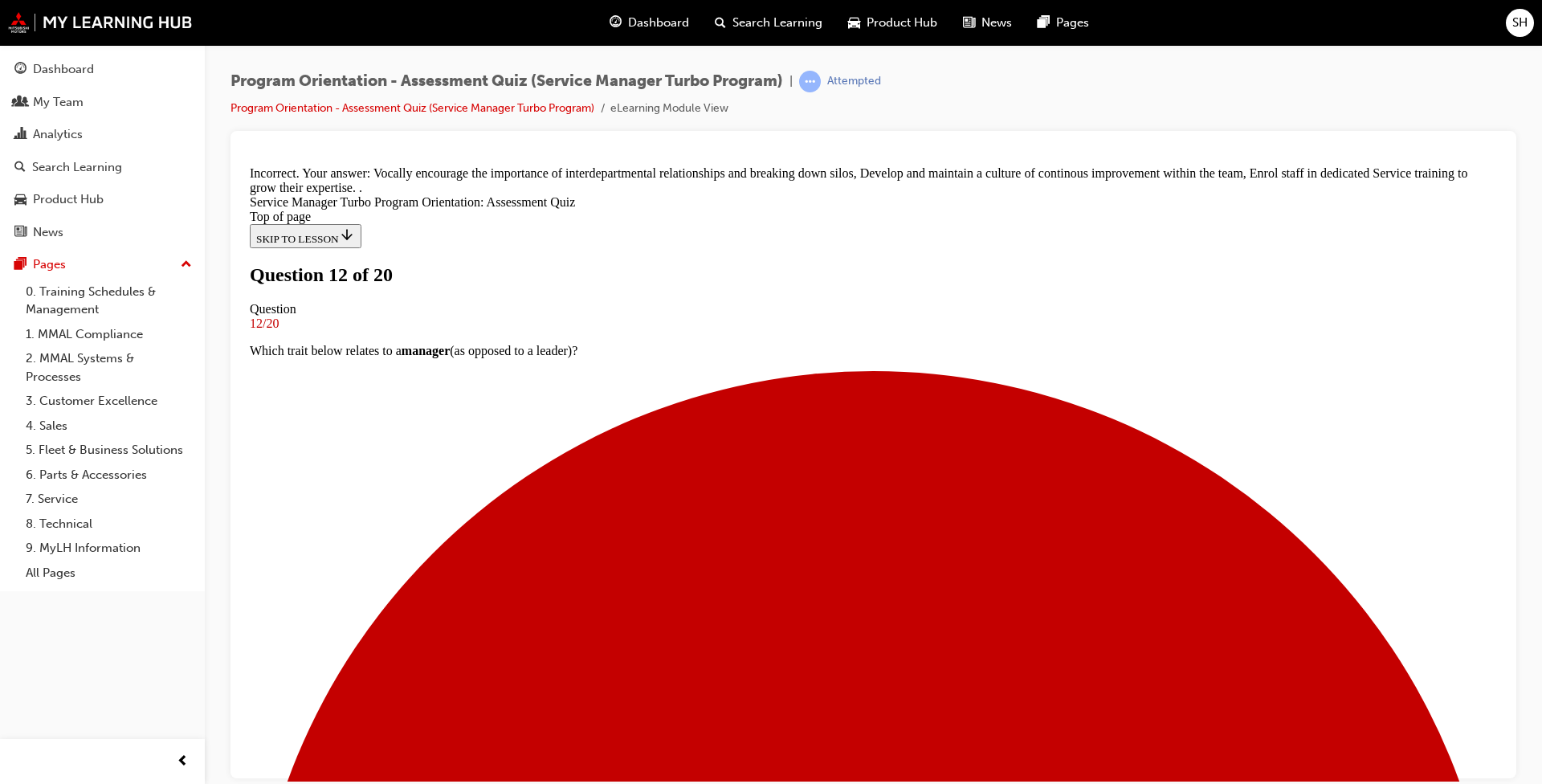
scroll to position [282, 0]
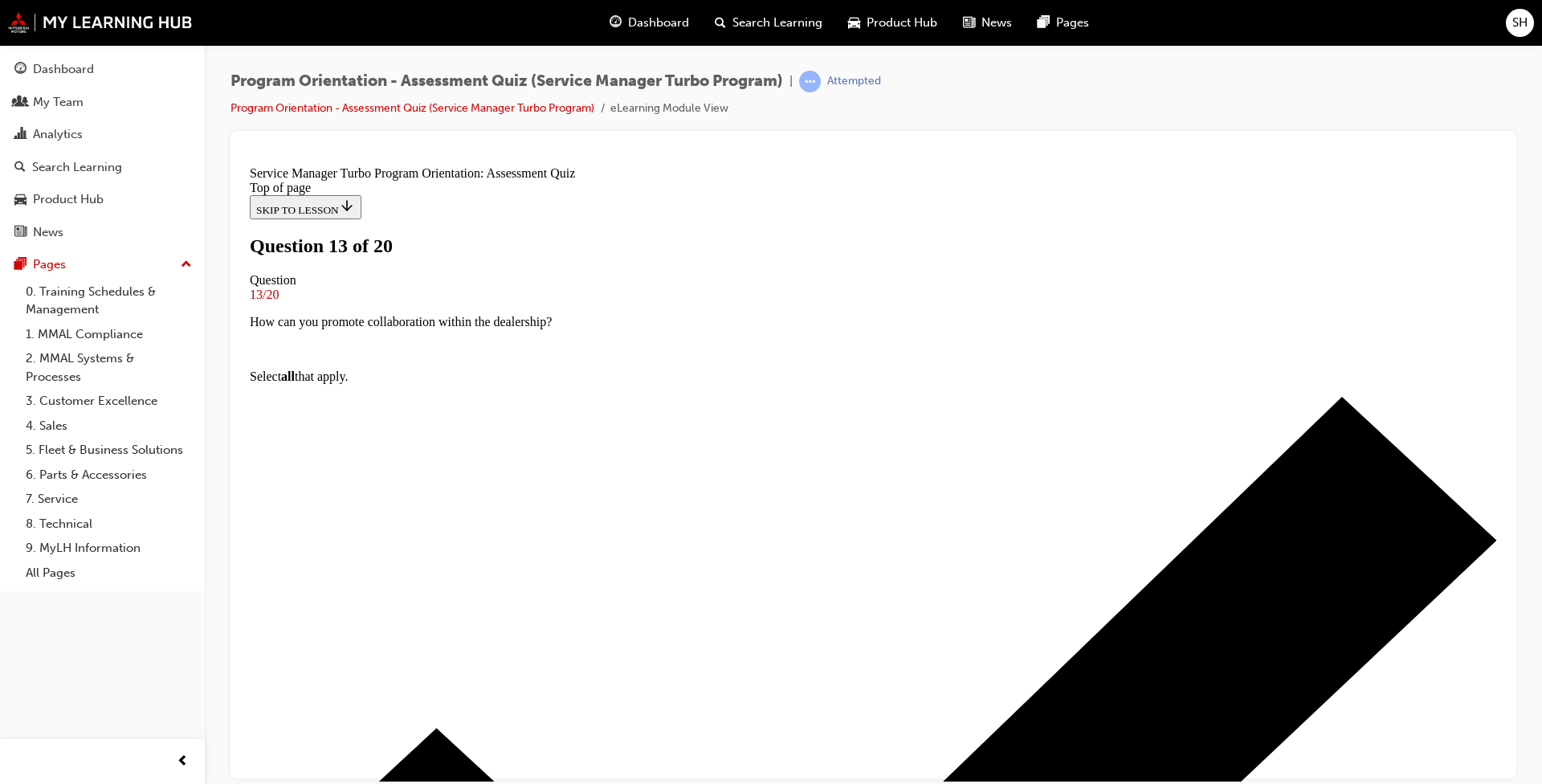
scroll to position [80, 0]
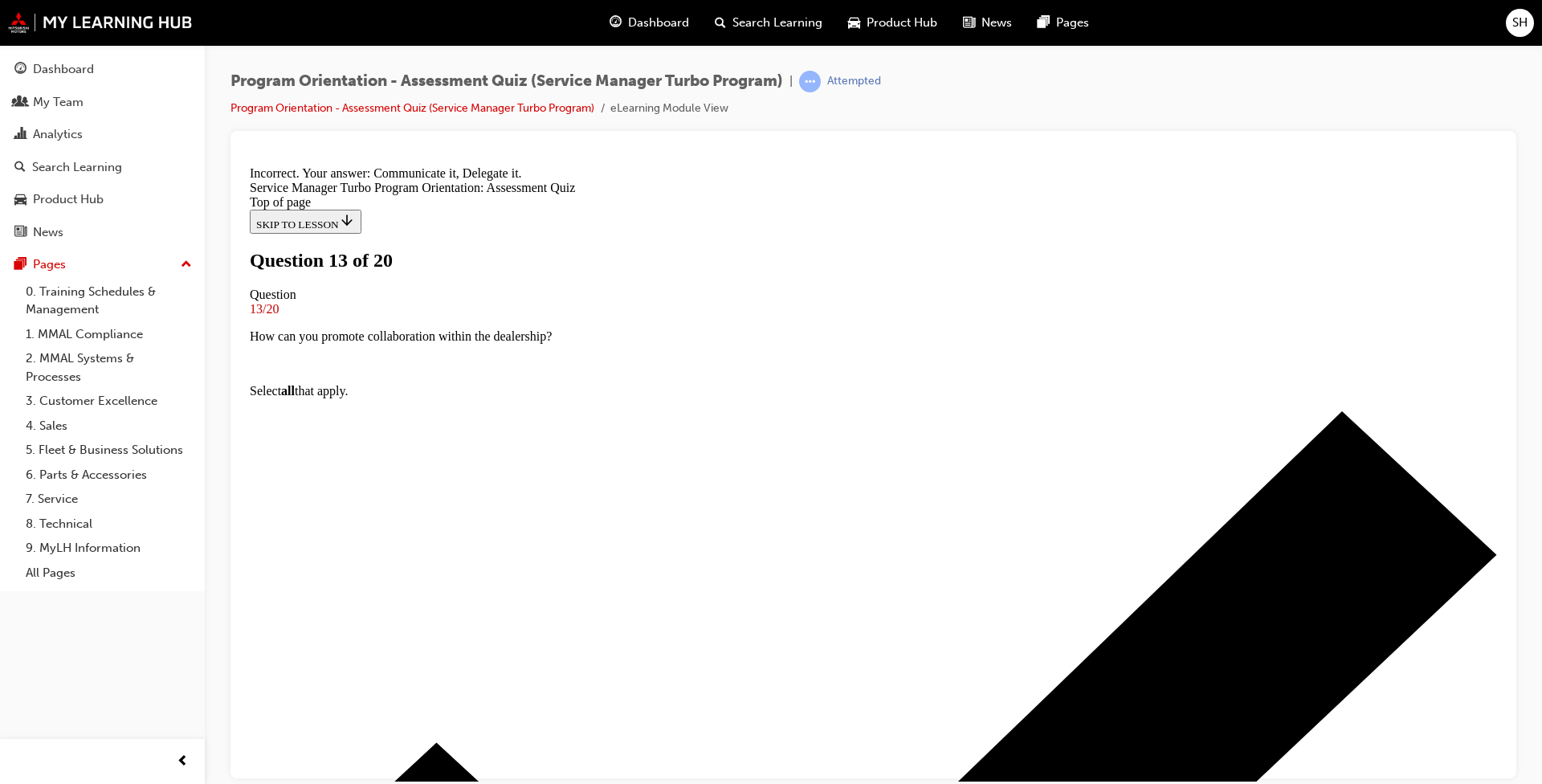
scroll to position [250, 0]
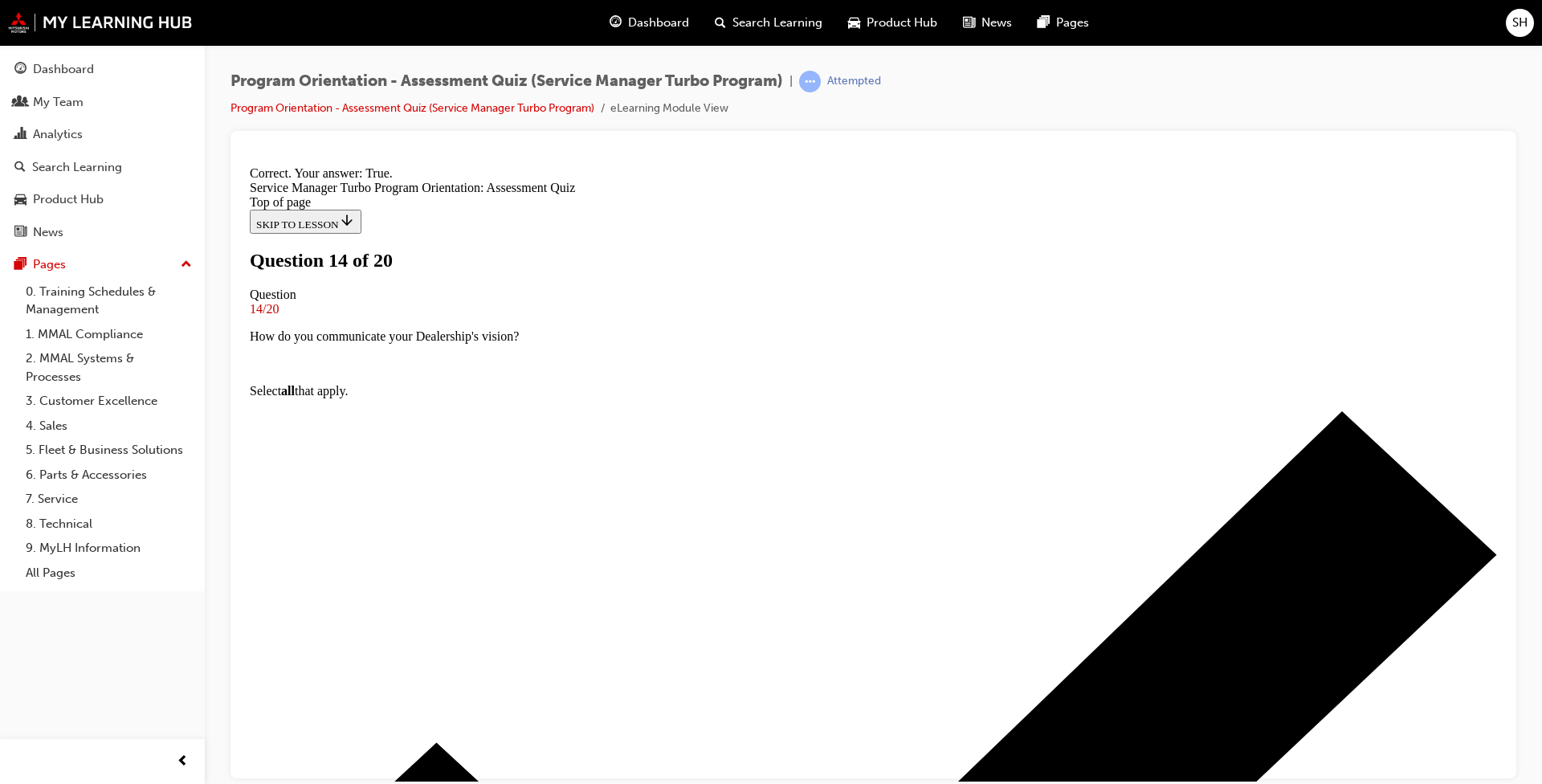
scroll to position [149, 0]
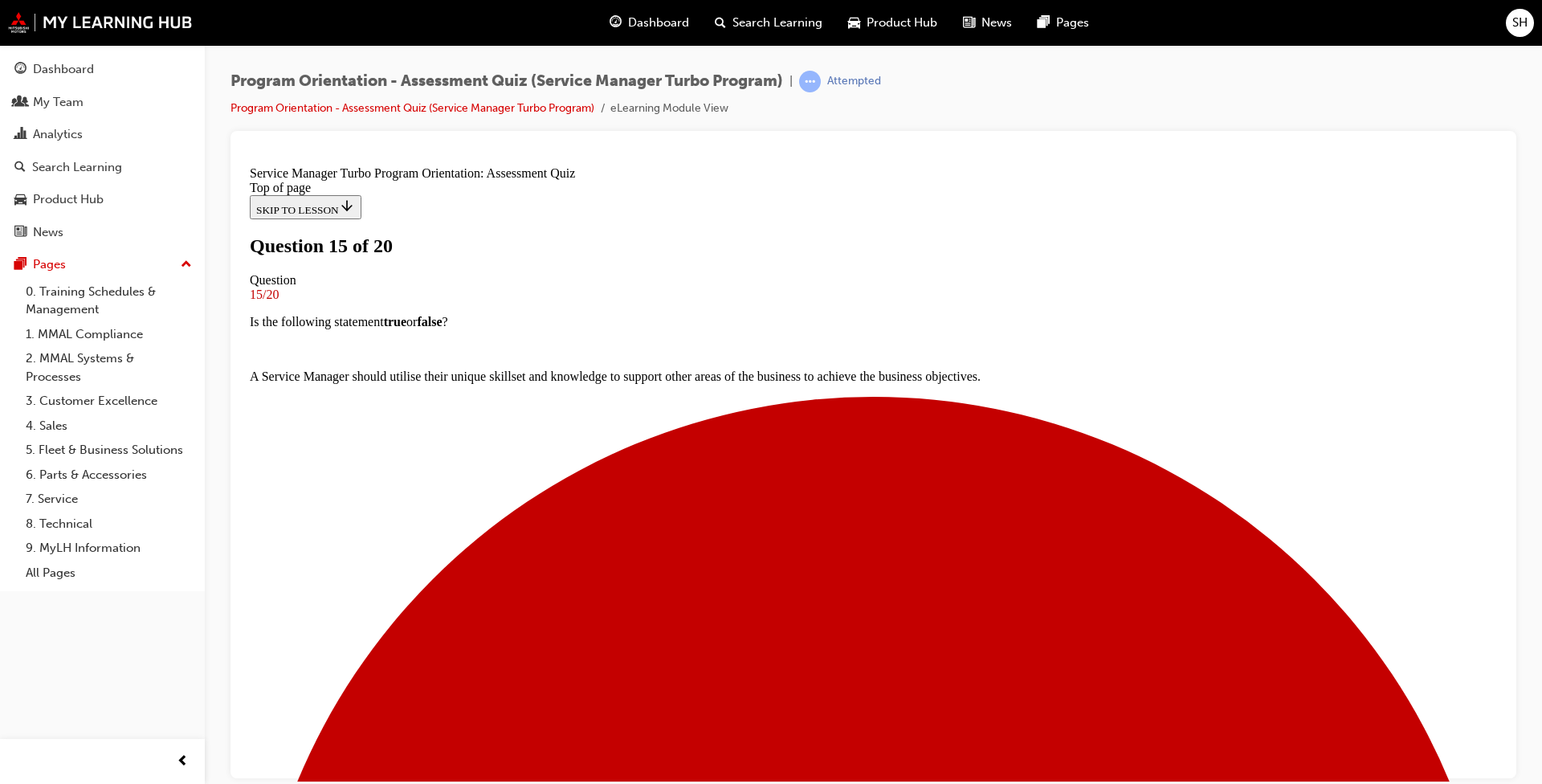
scroll to position [98, 0]
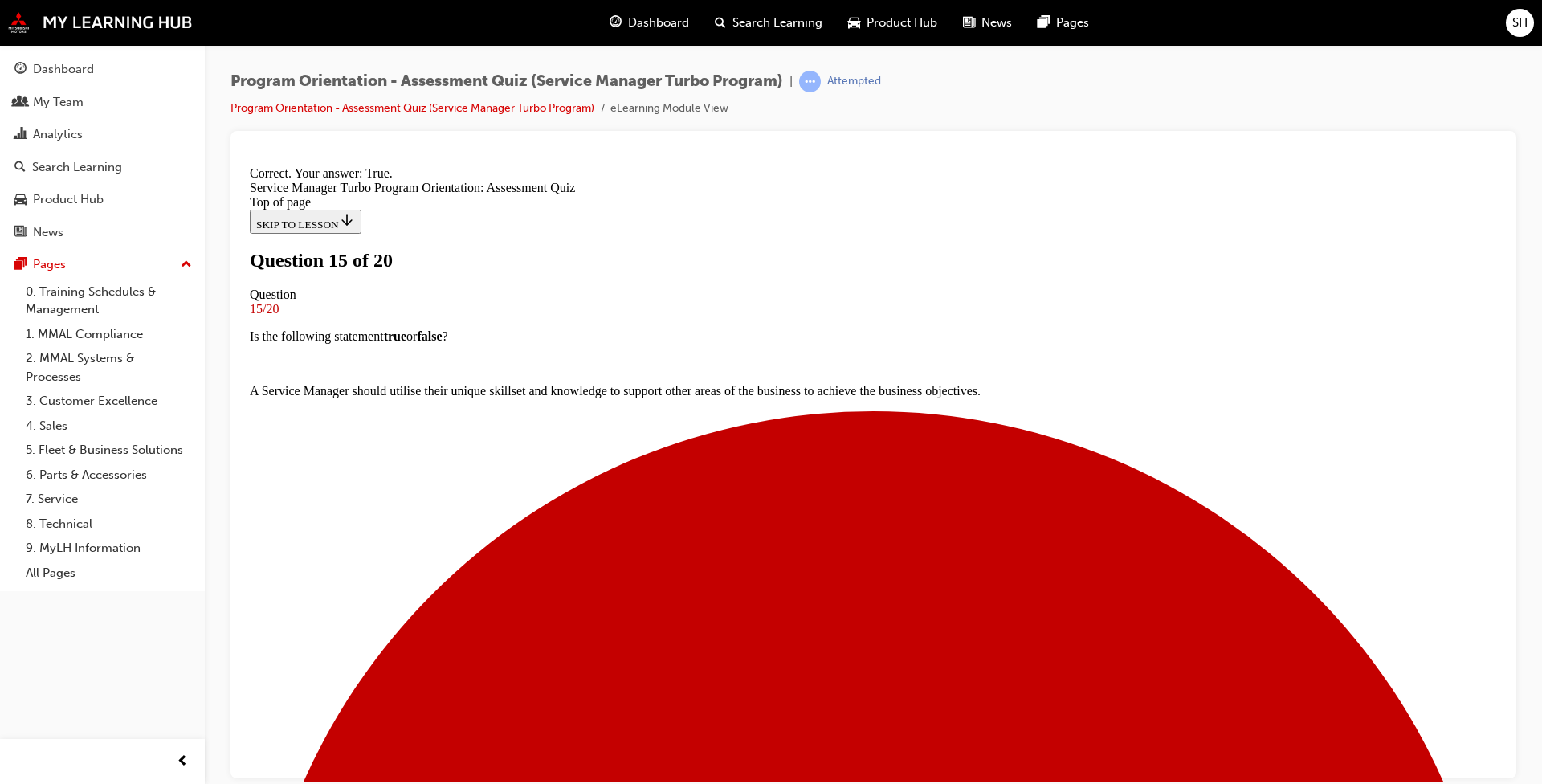
scroll to position [149, 0]
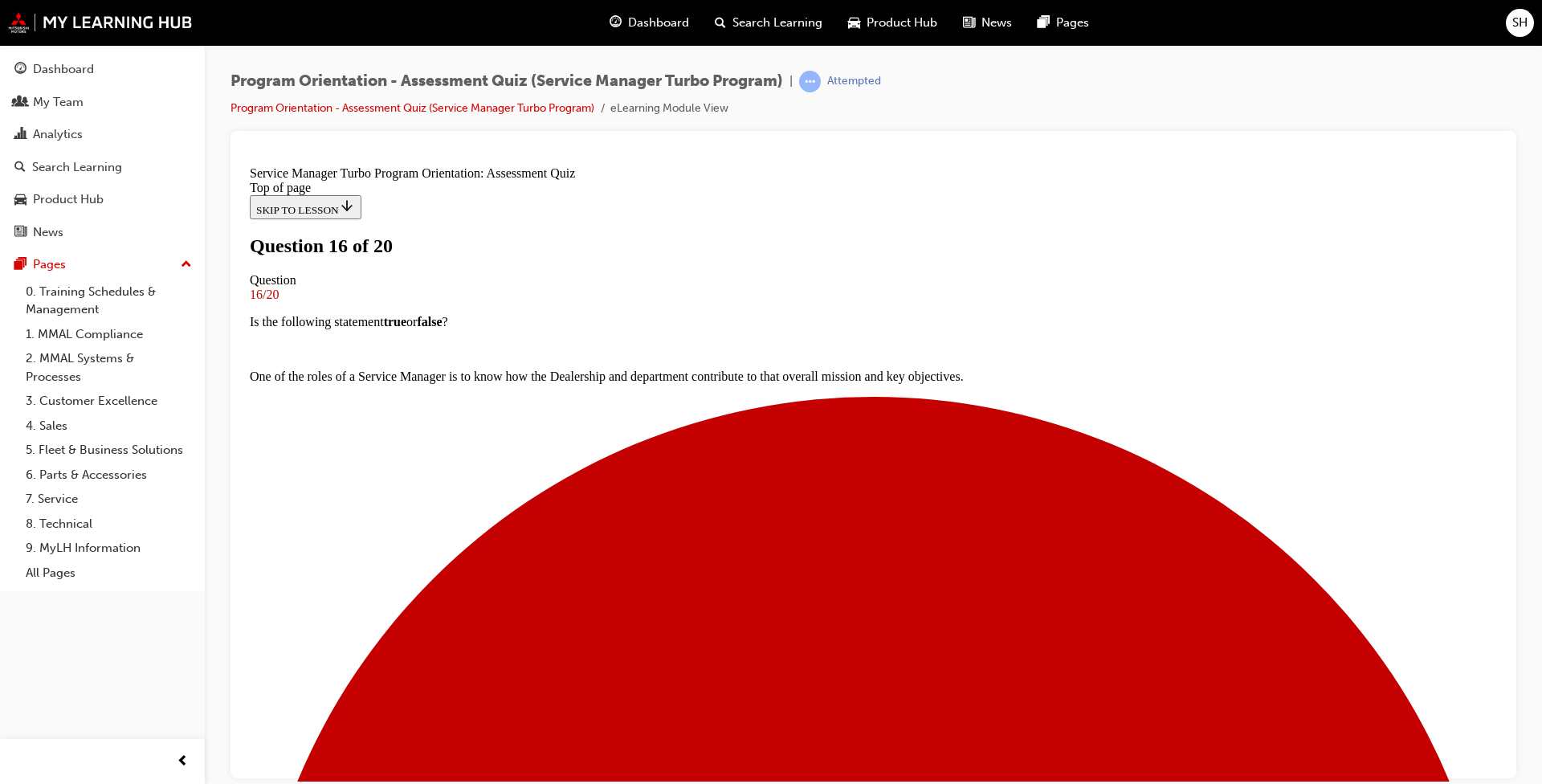
scroll to position [0, 0]
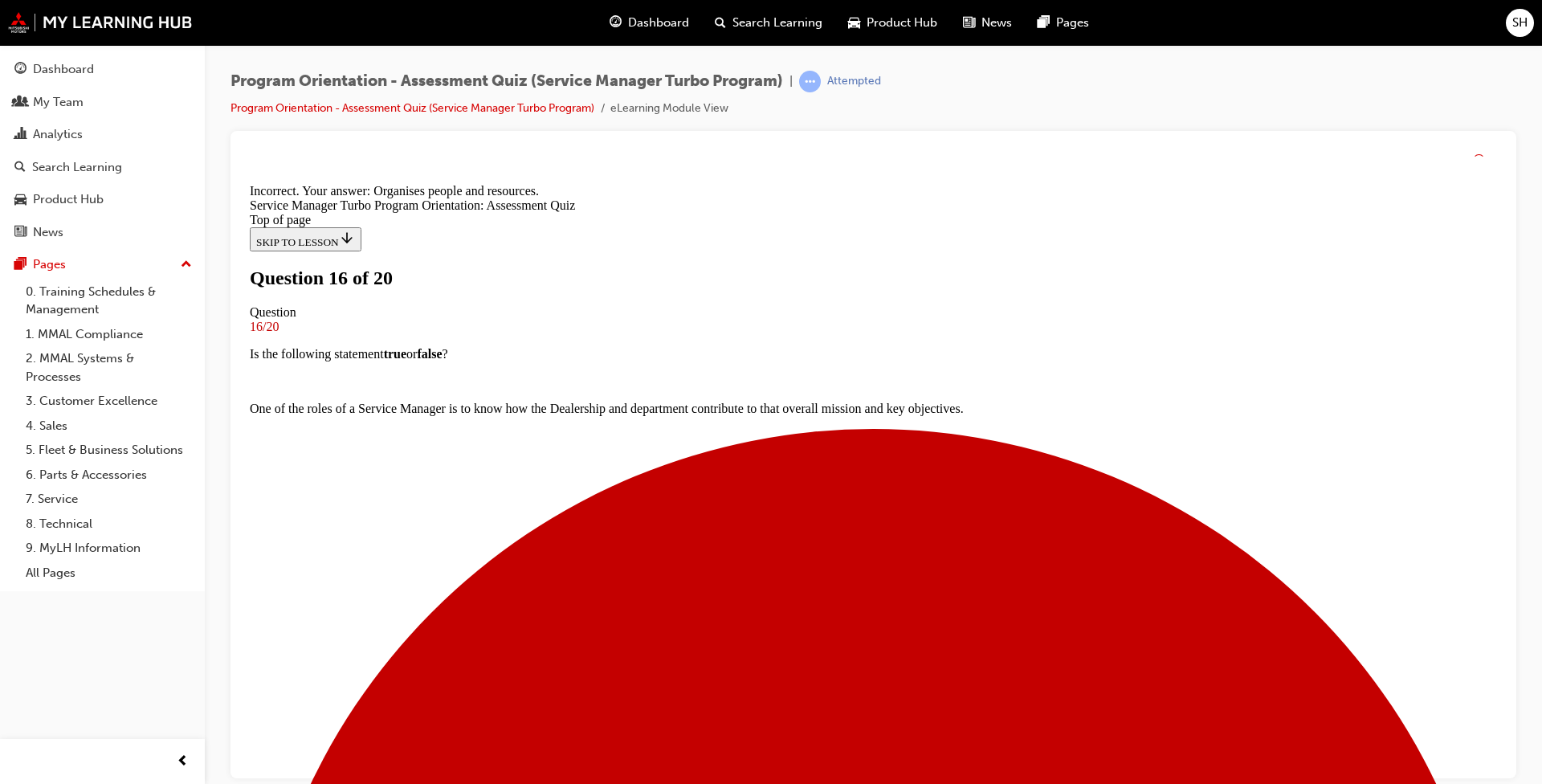
scroll to position [195, 0]
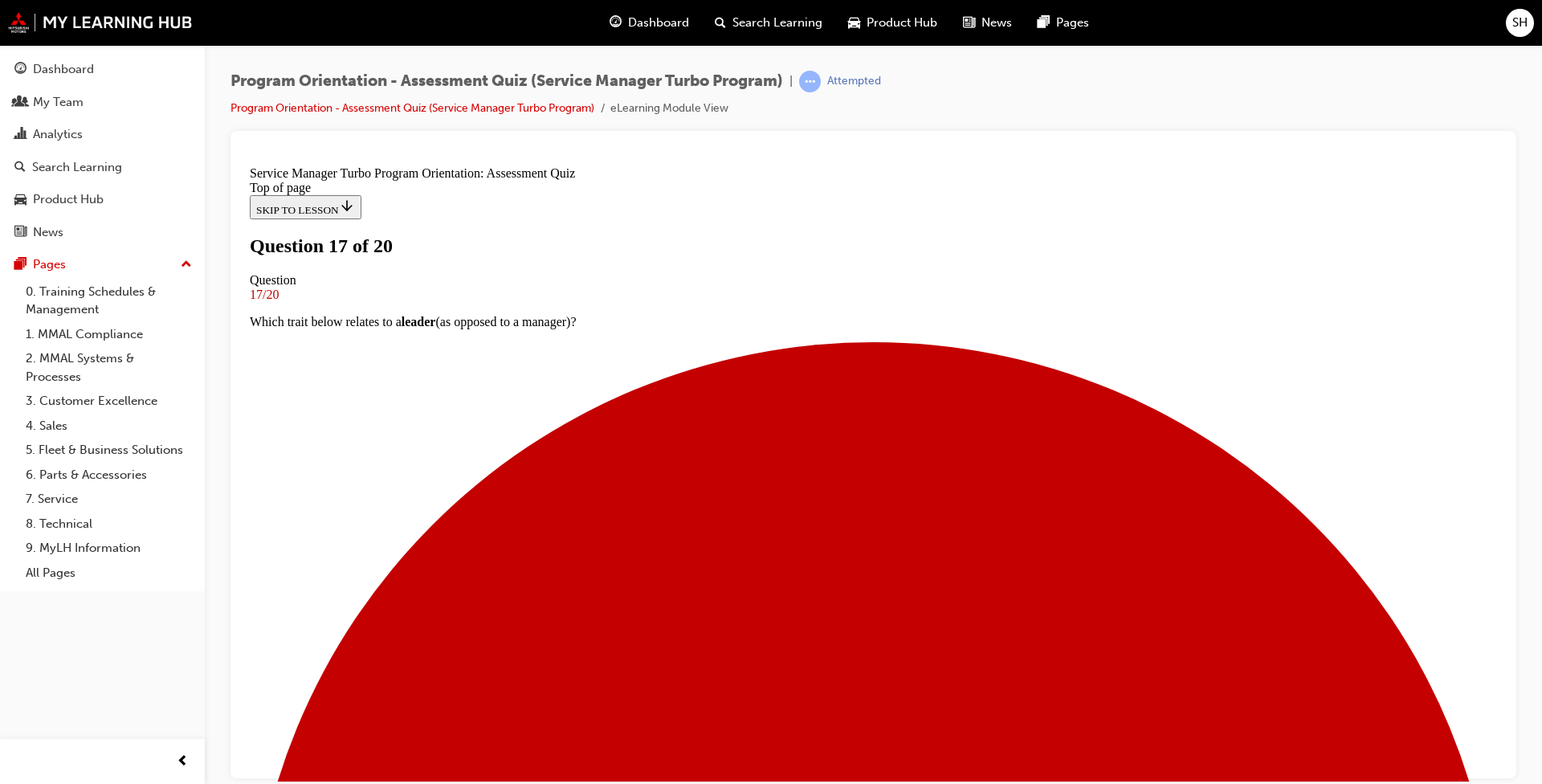
scroll to position [70, 0]
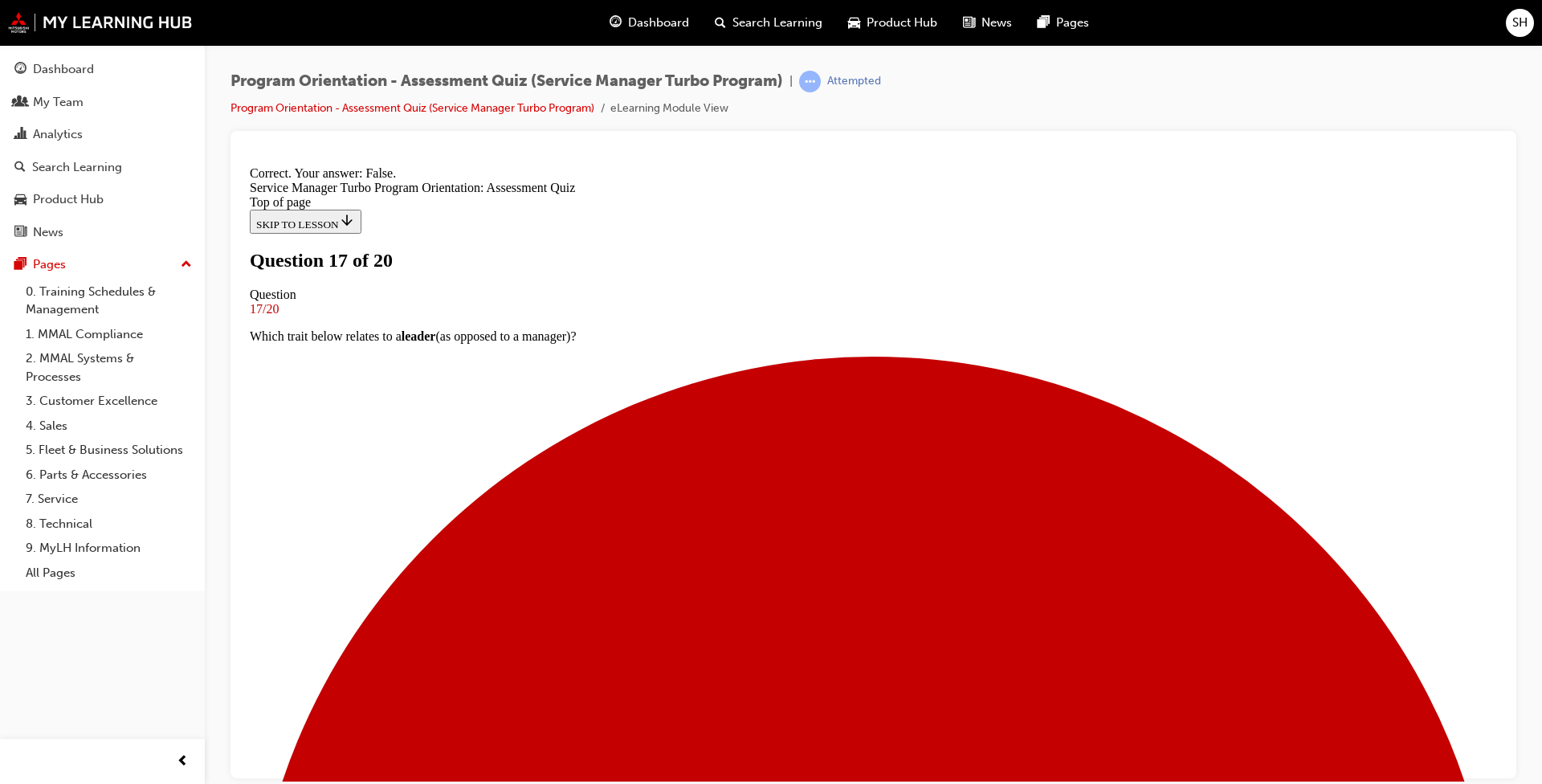
scroll to position [121, 0]
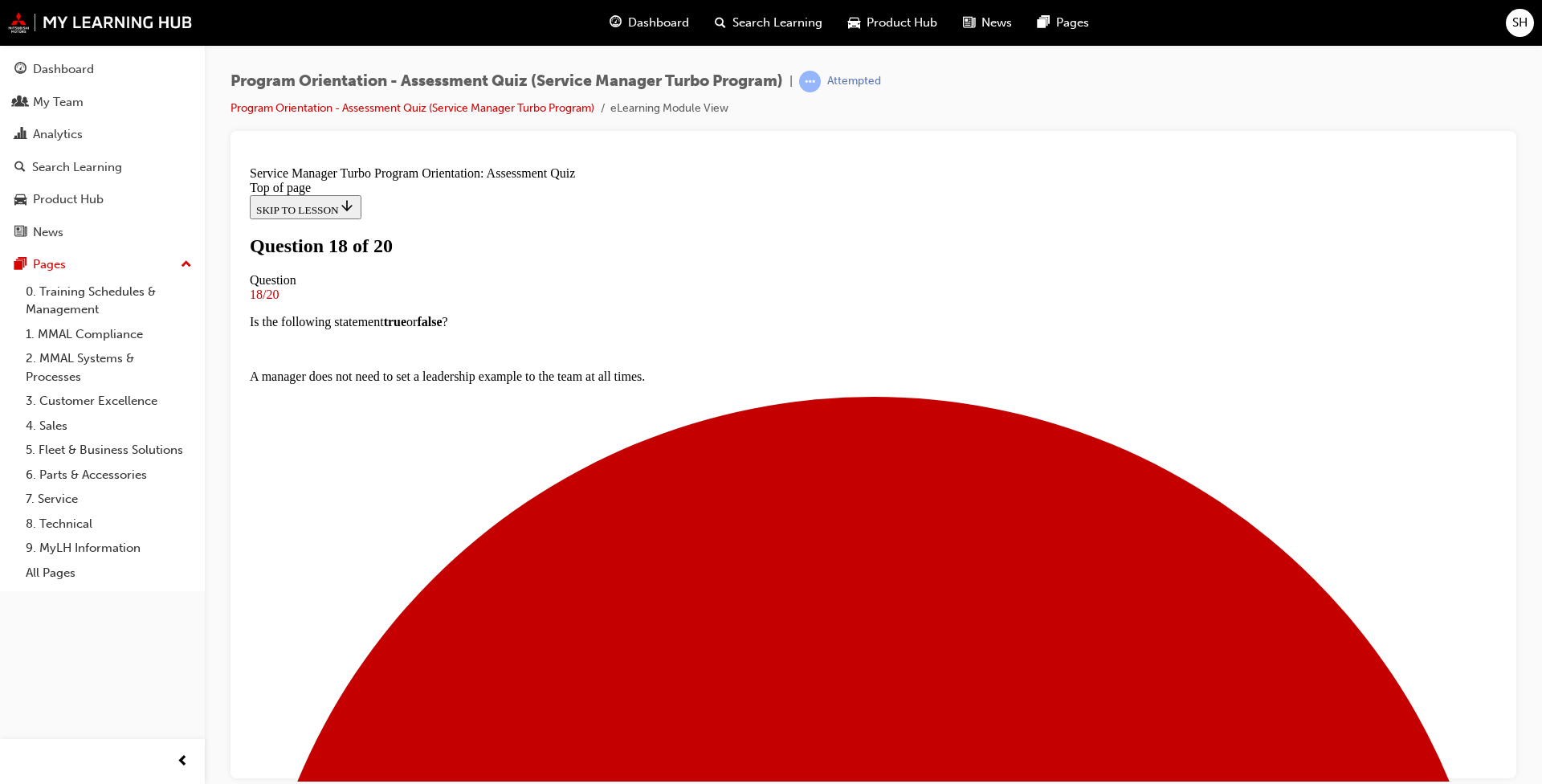
scroll to position [104, 0]
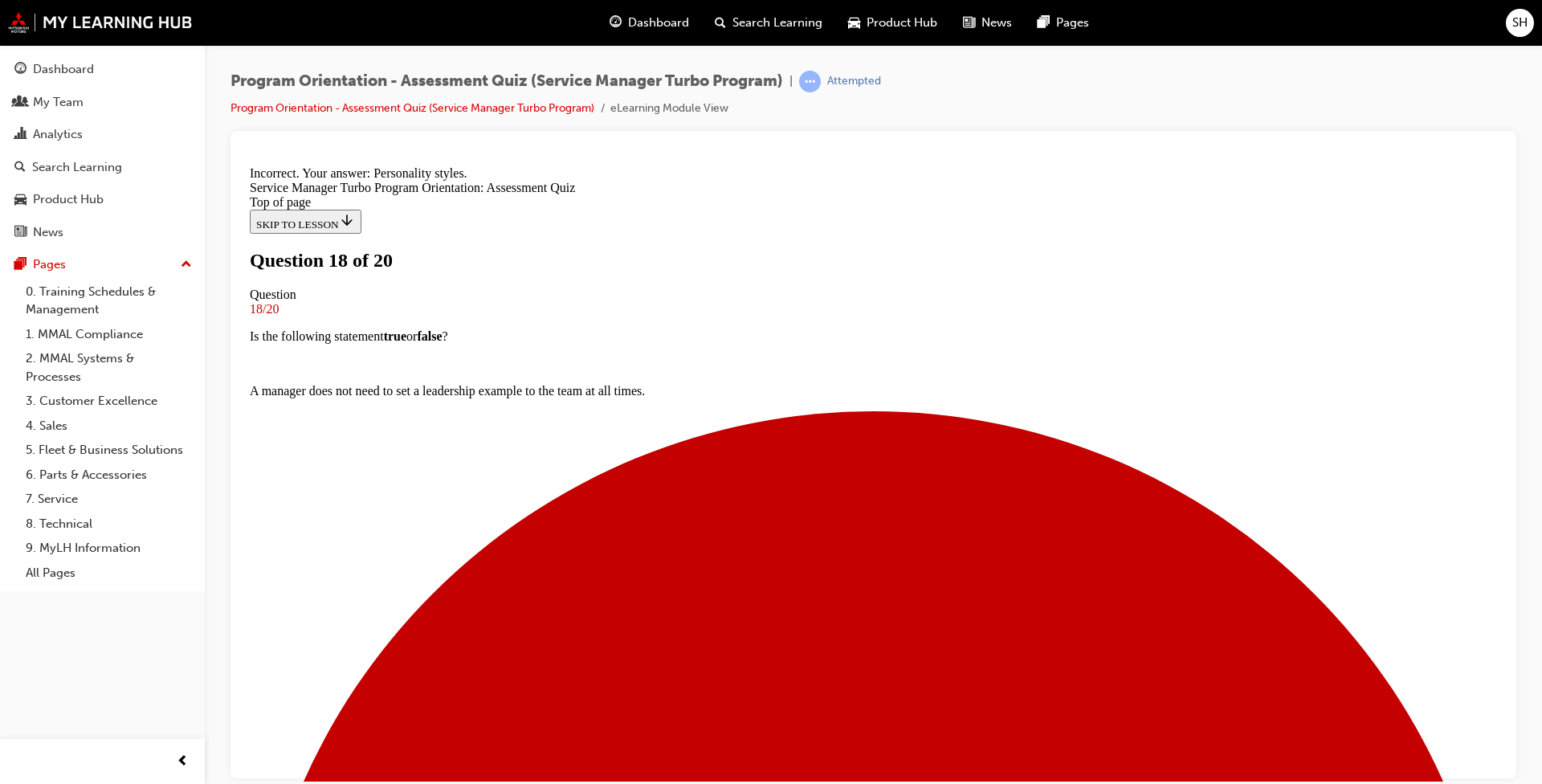
scroll to position [277, 0]
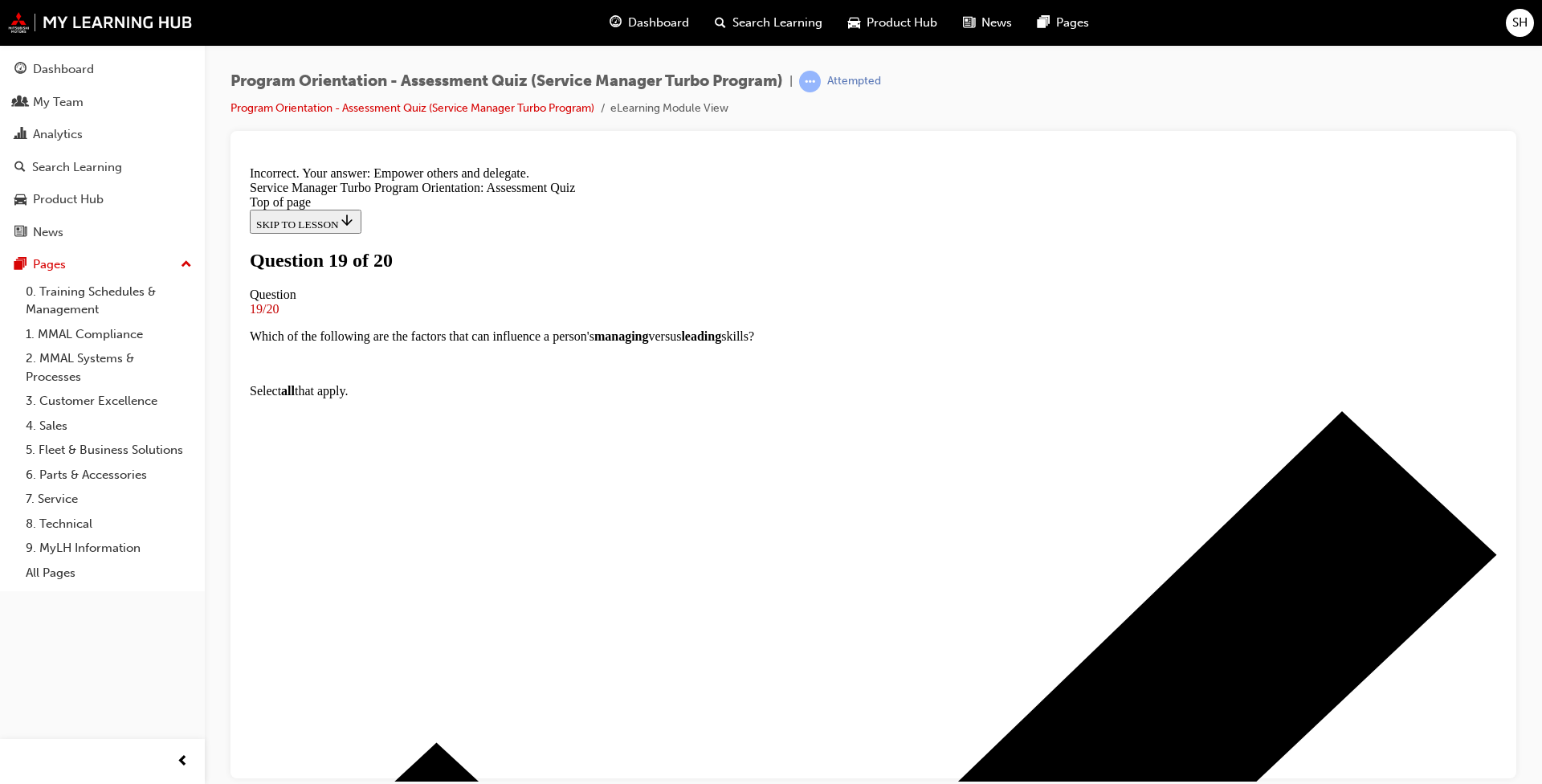
scroll to position [195, 0]
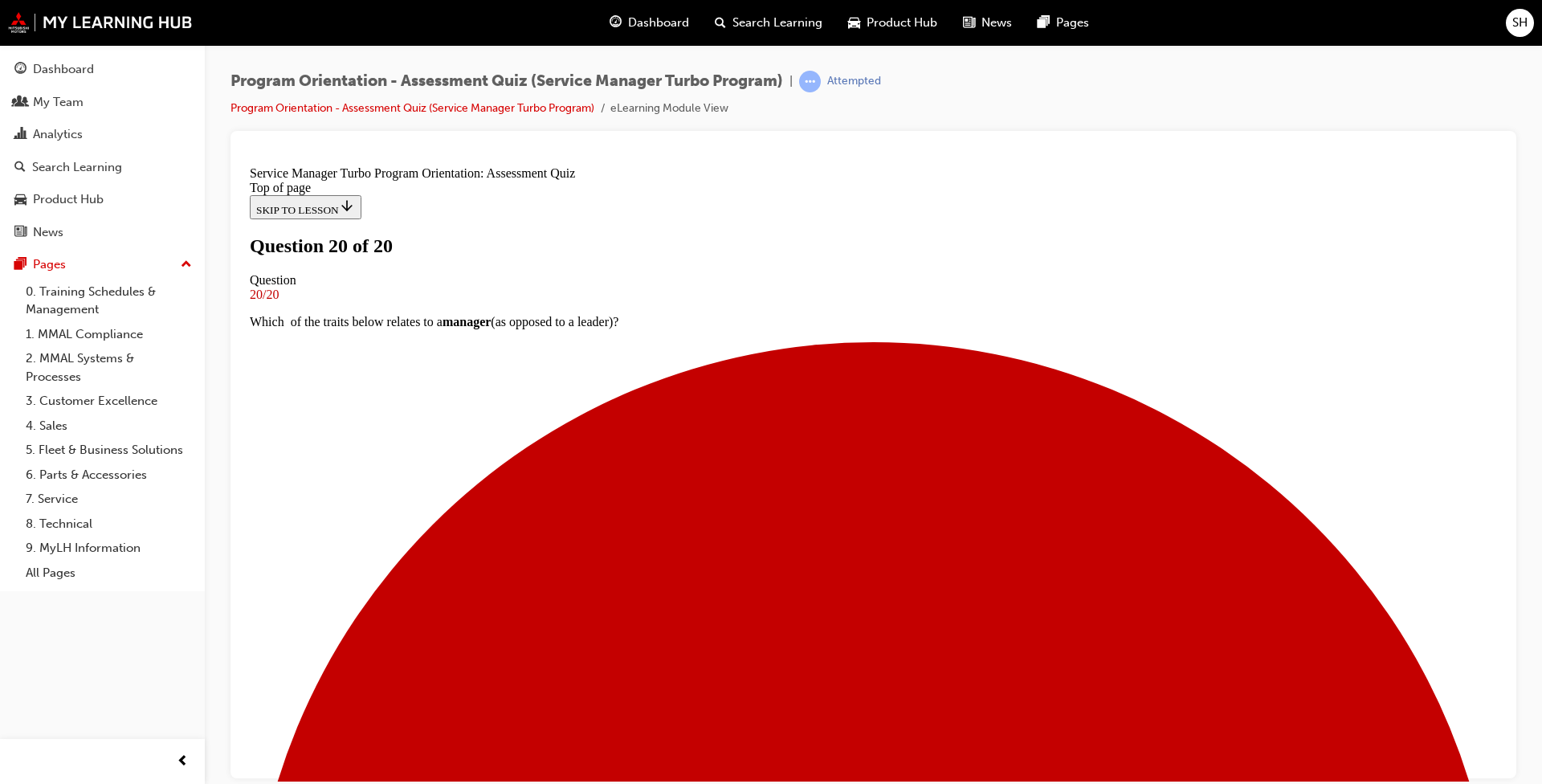
scroll to position [219, 0]
click at [70, 133] on div "Analytics" at bounding box center [58, 134] width 50 height 18
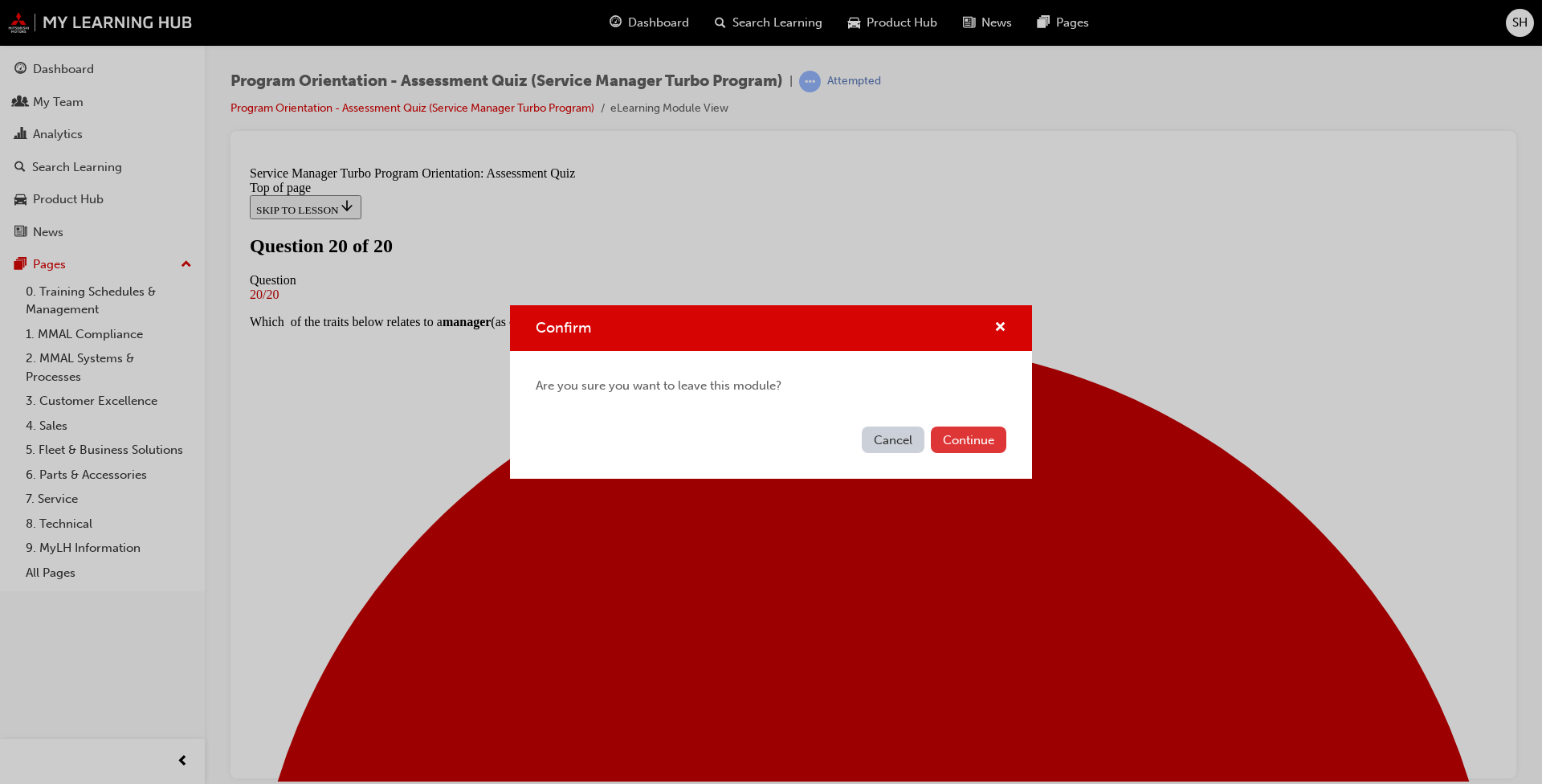
click at [790, 442] on button "Continue" at bounding box center [968, 439] width 76 height 27
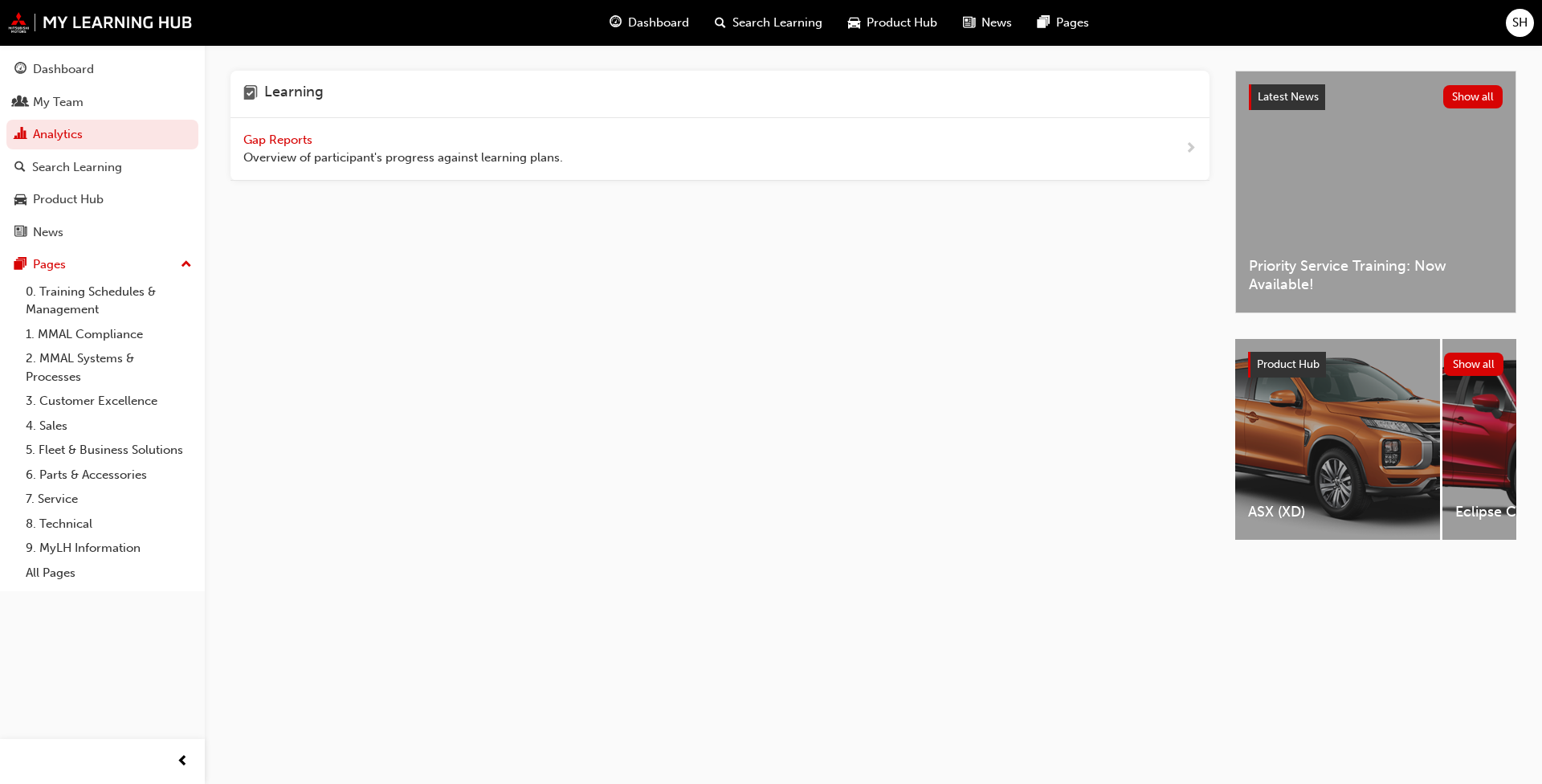
click at [266, 141] on span "Gap Reports" at bounding box center [279, 140] width 72 height 15
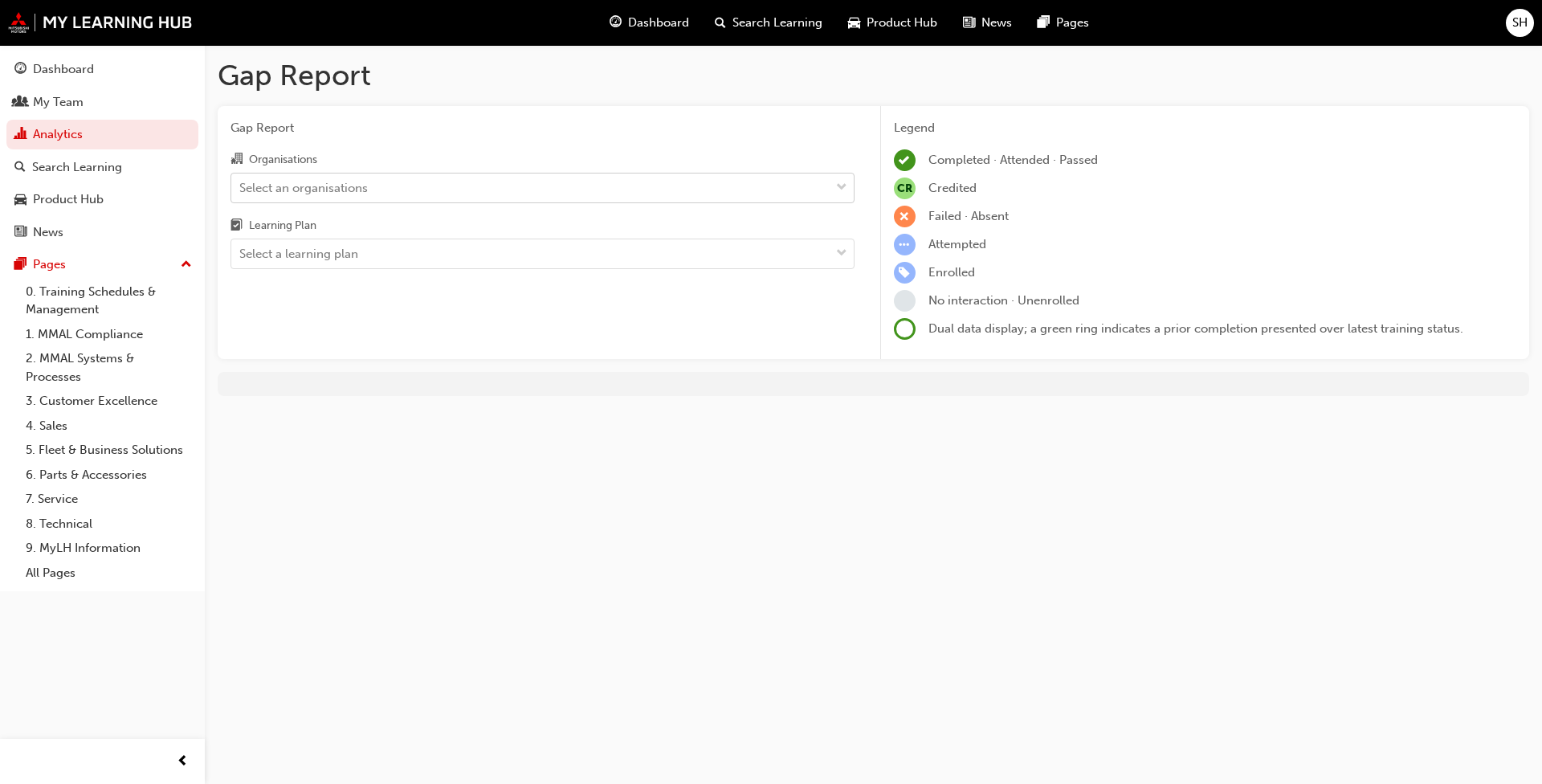
click at [395, 188] on div "Select an organisations" at bounding box center [530, 188] width 598 height 28
click at [241, 188] on input "Organisations Select an organisations" at bounding box center [241, 187] width 2 height 14
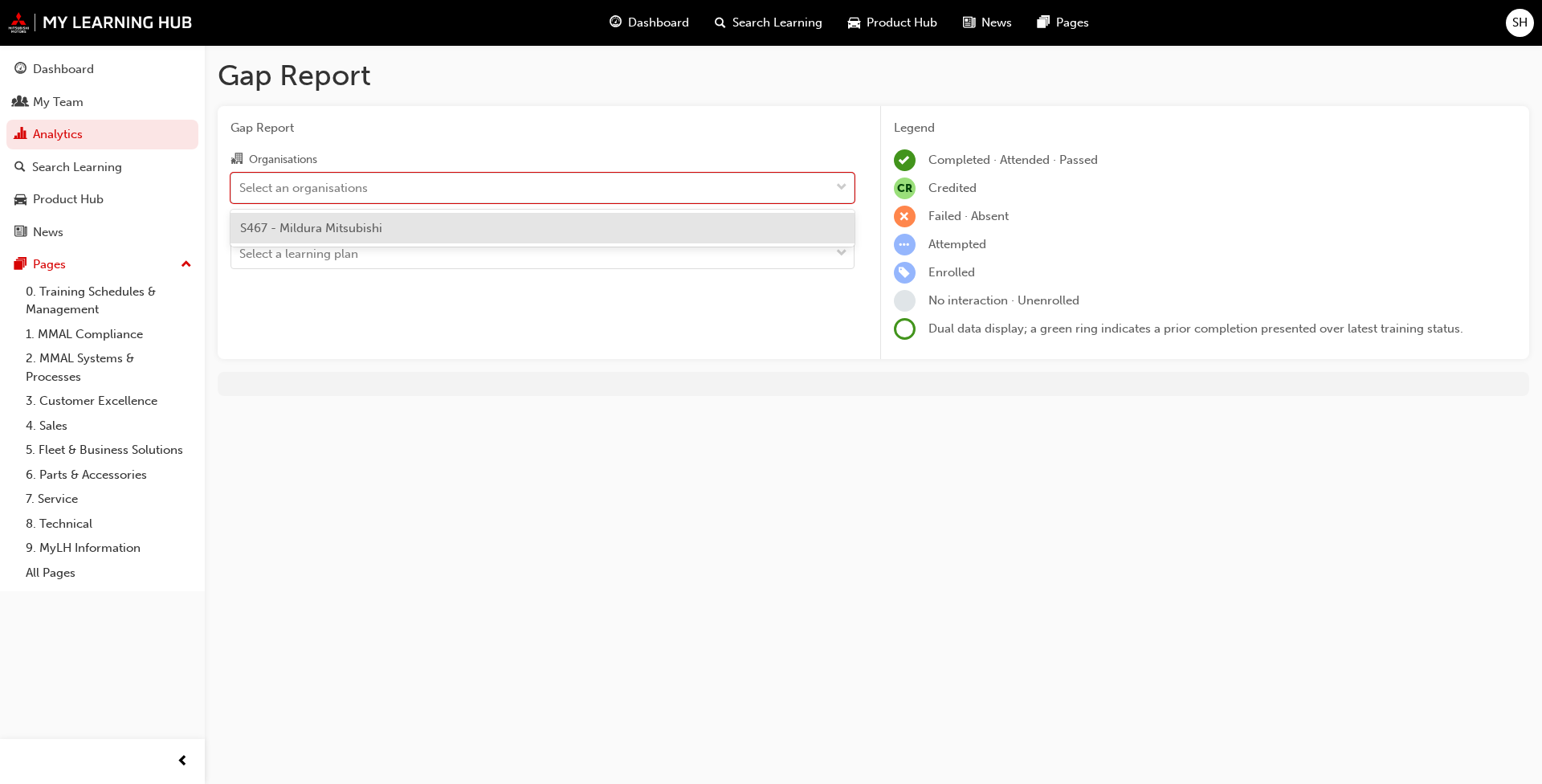
click at [340, 230] on span "S467 - Mildura Mitsubishi" at bounding box center [312, 228] width 142 height 15
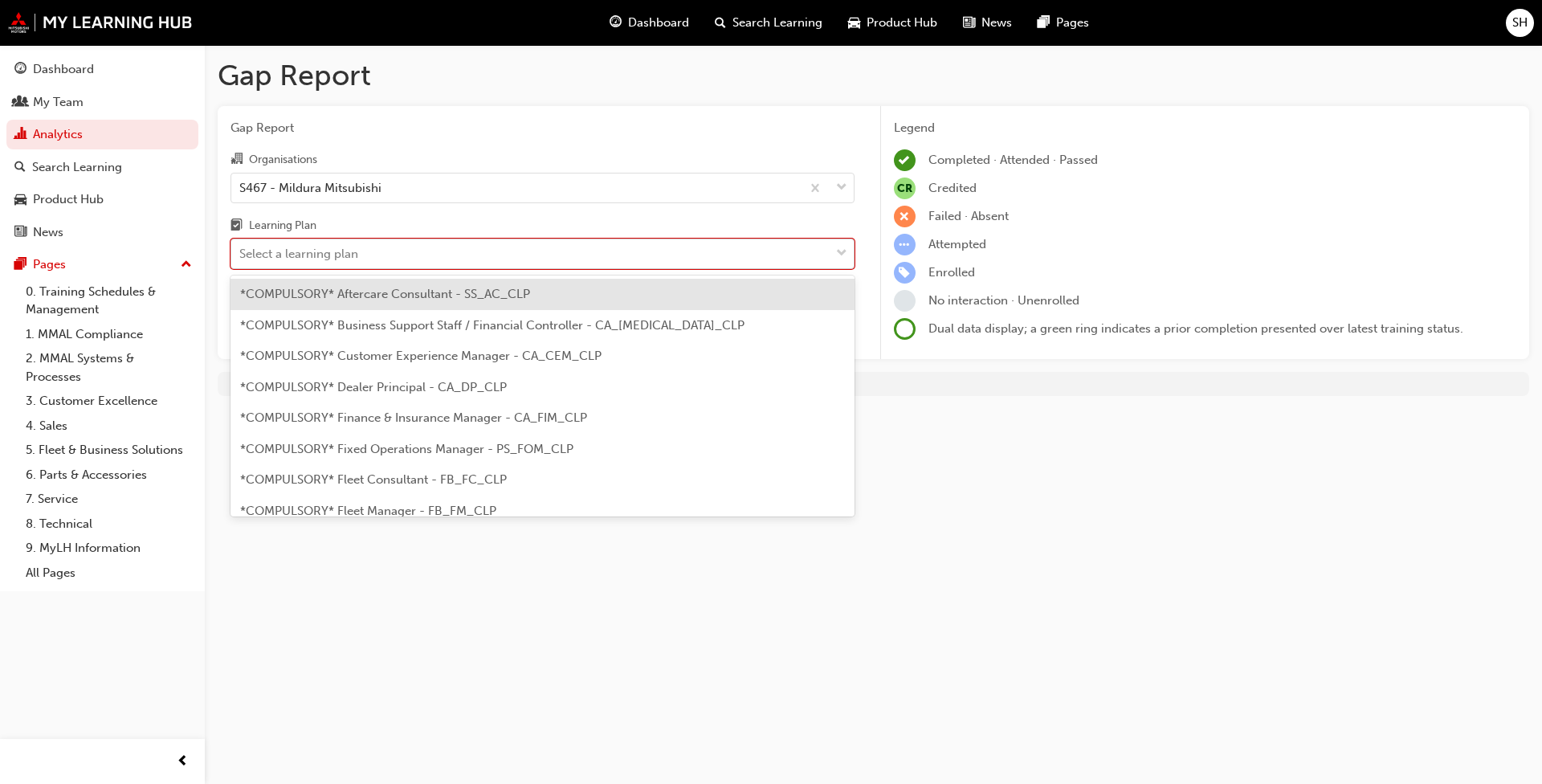
click at [369, 265] on div "Select a learning plan" at bounding box center [530, 254] width 598 height 28
click at [241, 260] on input "Learning Plan option *COMPULSORY* Aftercare Consultant - SS_AC_CLP focused, 1 o…" at bounding box center [241, 253] width 2 height 14
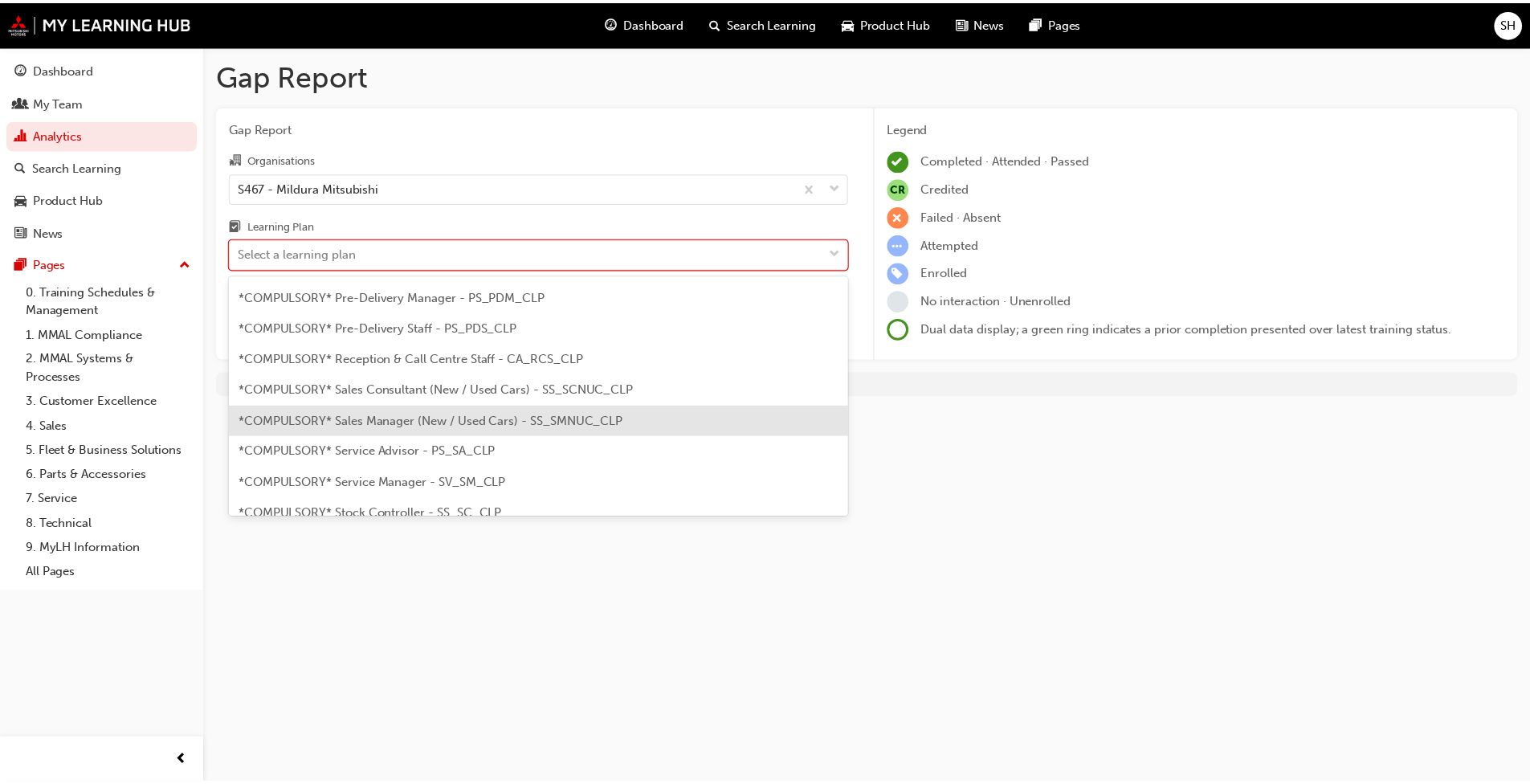
scroll to position [401, 0]
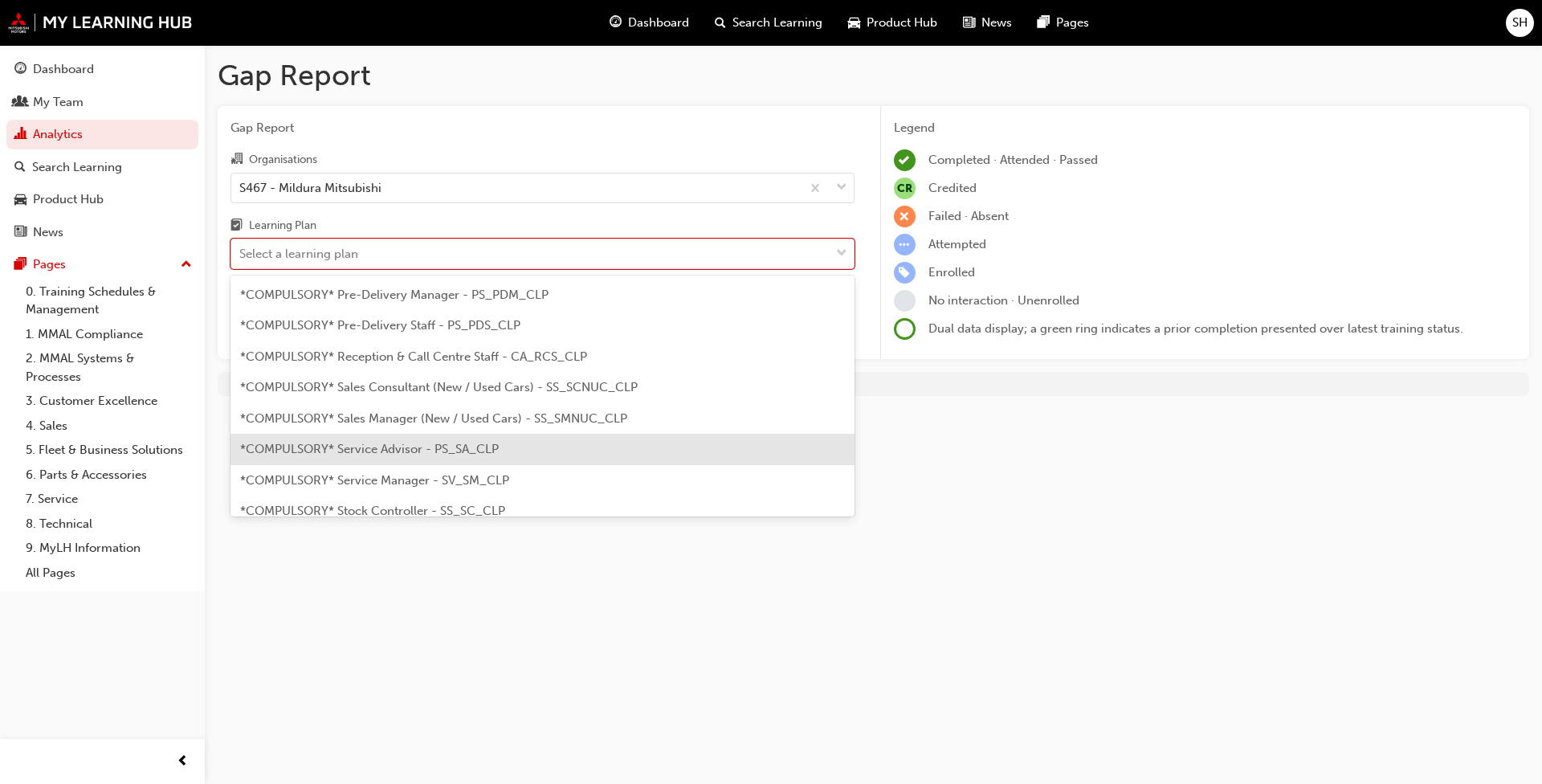
click at [392, 454] on span "*COMPULSORY* Service Advisor - PS_SA_CLP" at bounding box center [370, 449] width 259 height 15
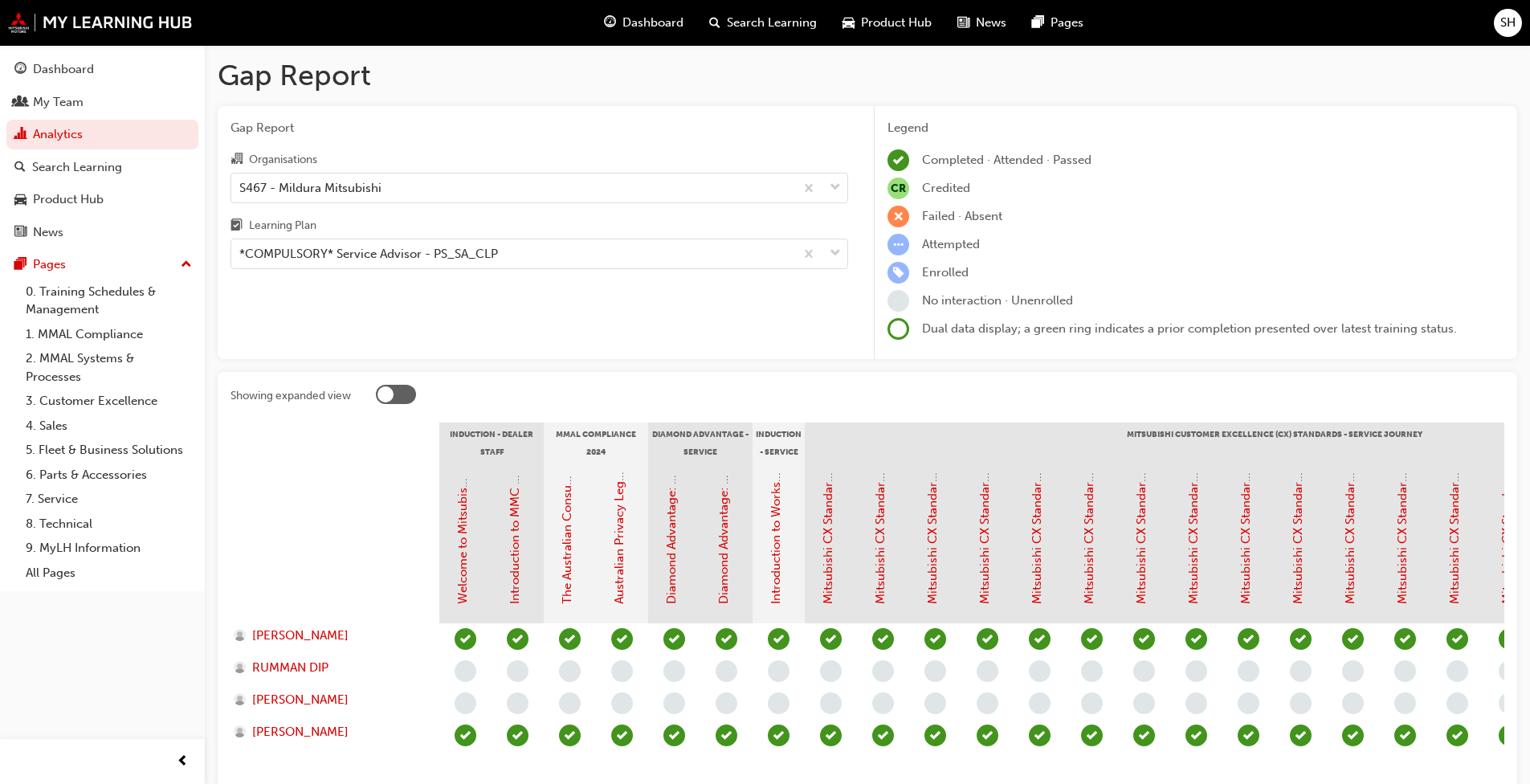
drag, startPoint x: 753, startPoint y: 677, endPoint x: 500, endPoint y: 674, distance: 253.0
